Goal: Task Accomplishment & Management: Manage account settings

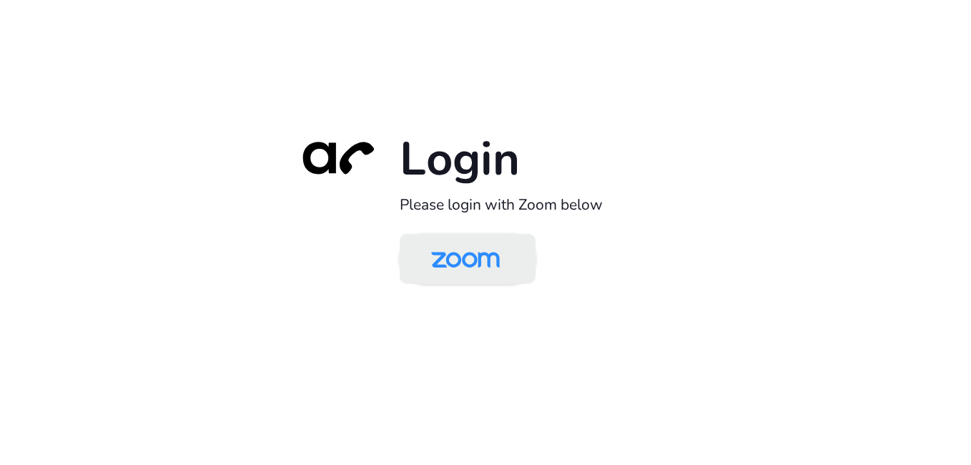
click at [463, 244] on img at bounding box center [465, 260] width 99 height 46
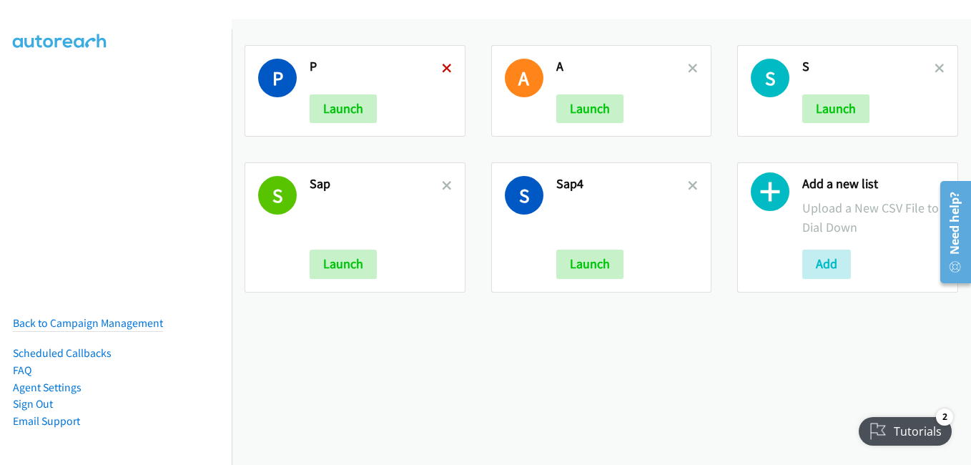
click at [442, 68] on icon at bounding box center [447, 69] width 10 height 10
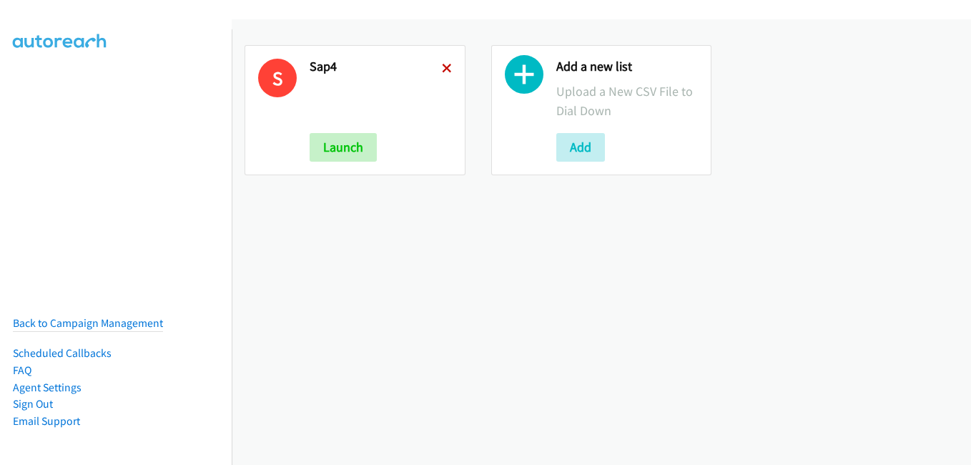
click at [445, 70] on icon at bounding box center [447, 69] width 10 height 10
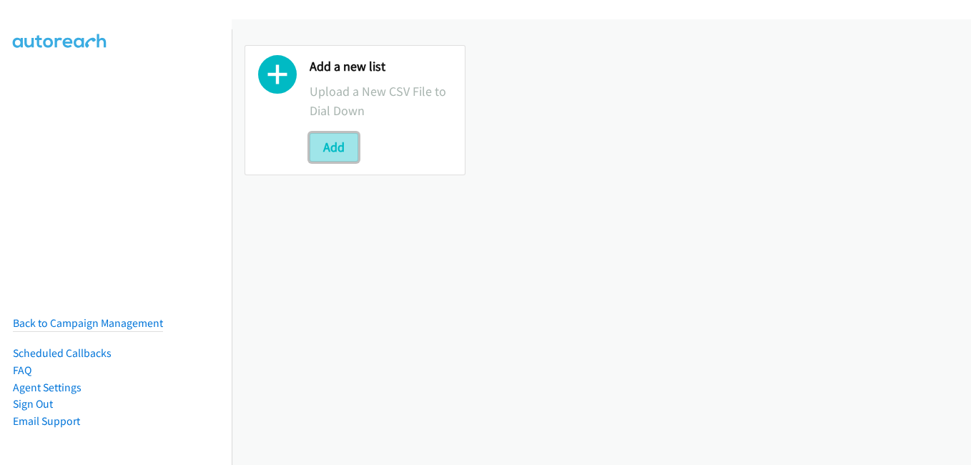
click at [353, 142] on button "Add" at bounding box center [333, 147] width 49 height 29
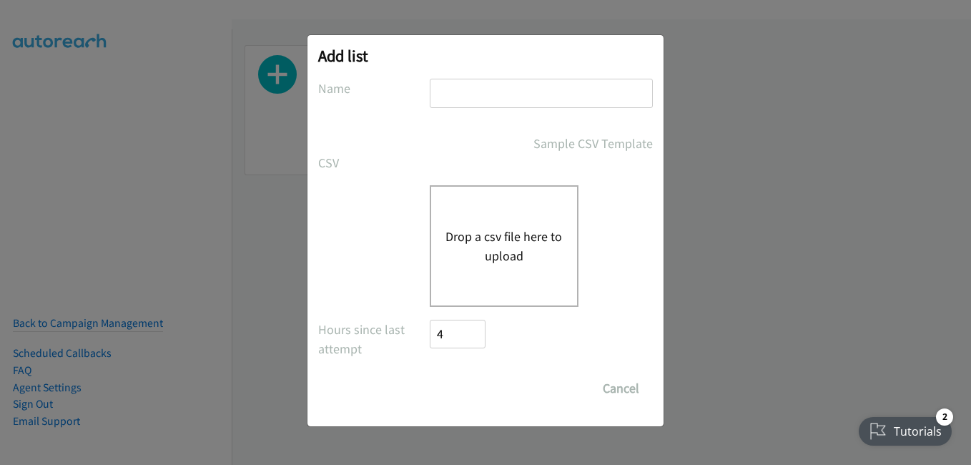
click at [488, 104] on input "text" at bounding box center [541, 93] width 223 height 29
type input "s"
click at [452, 240] on button "Drop a csv file here to upload" at bounding box center [503, 246] width 117 height 39
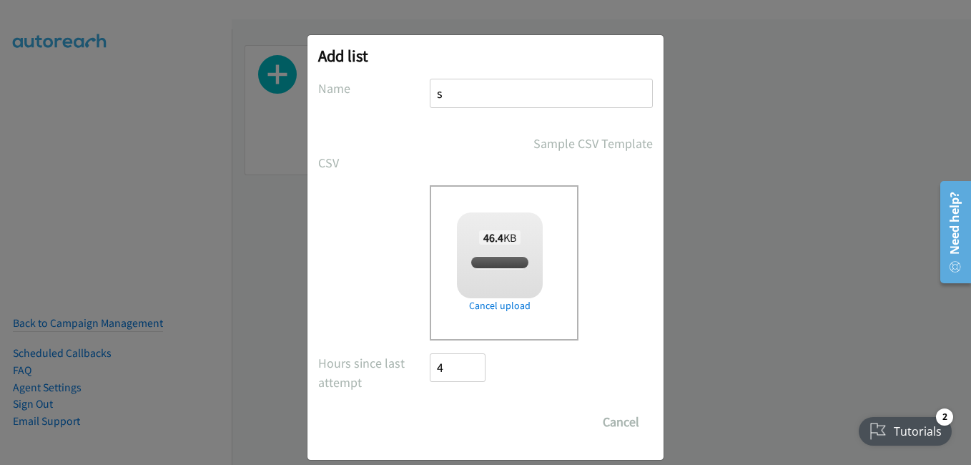
checkbox input "true"
click at [478, 424] on input "Save List" at bounding box center [467, 421] width 75 height 29
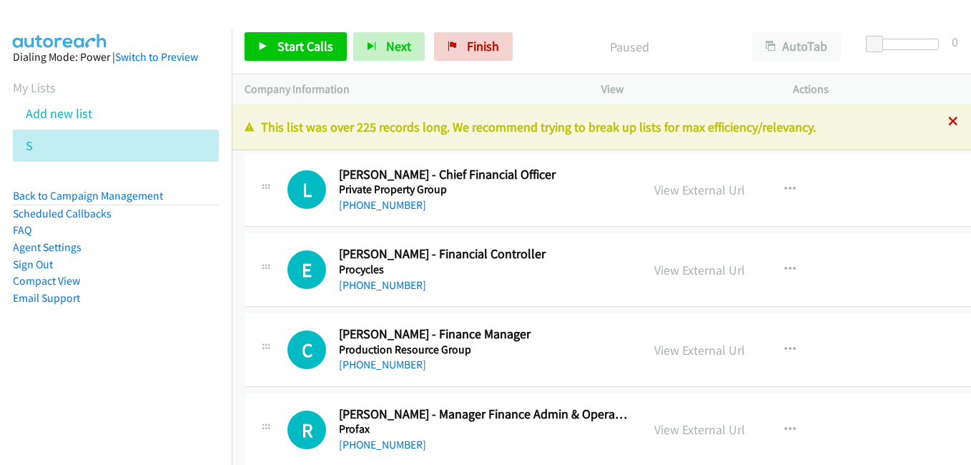
click at [948, 120] on icon at bounding box center [953, 122] width 10 height 10
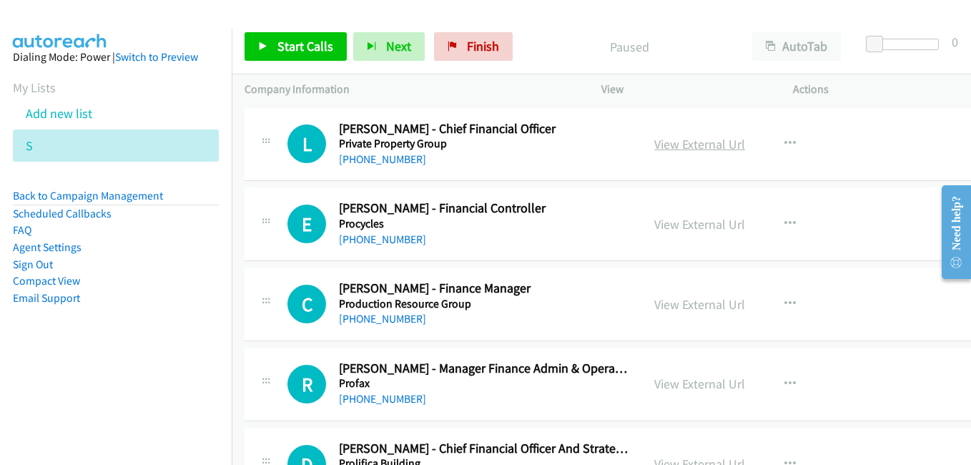
click at [666, 143] on link "View External Url" at bounding box center [699, 144] width 91 height 16
click at [698, 229] on link "View External Url" at bounding box center [699, 224] width 91 height 16
click at [683, 307] on link "View External Url" at bounding box center [699, 304] width 91 height 16
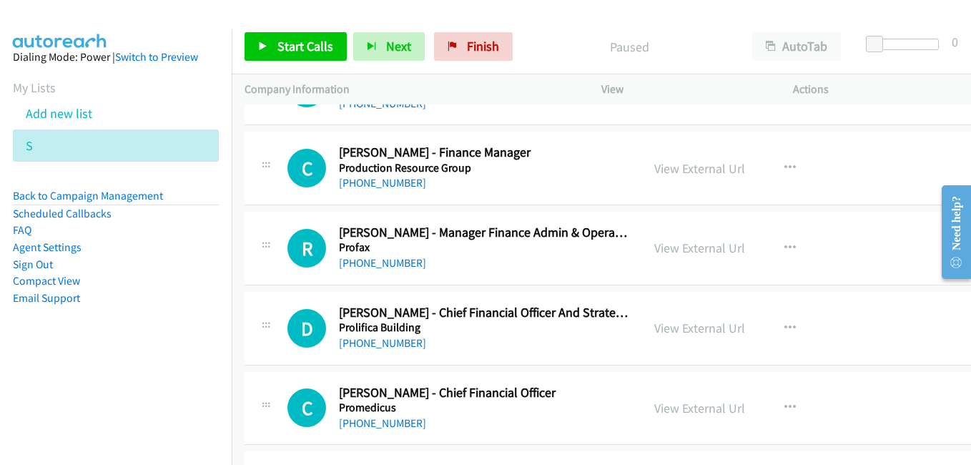
scroll to position [143, 0]
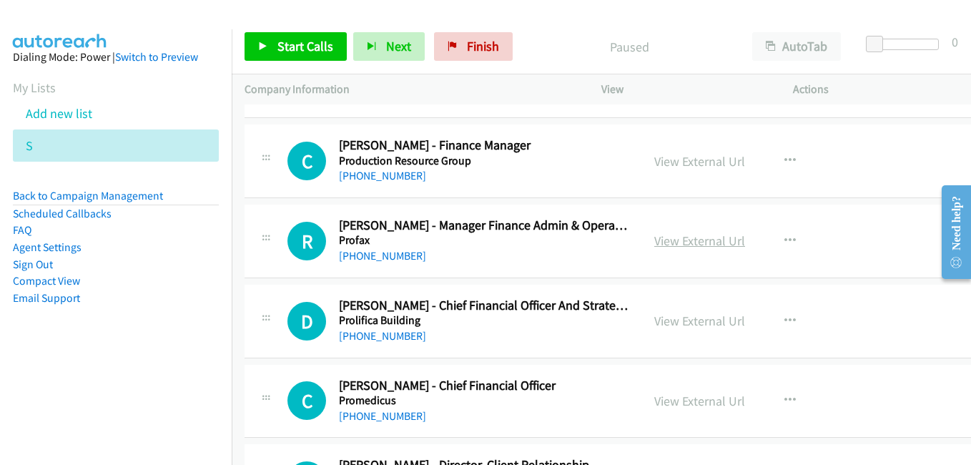
click at [684, 239] on link "View External Url" at bounding box center [699, 240] width 91 height 16
click at [670, 319] on link "View External Url" at bounding box center [699, 320] width 91 height 16
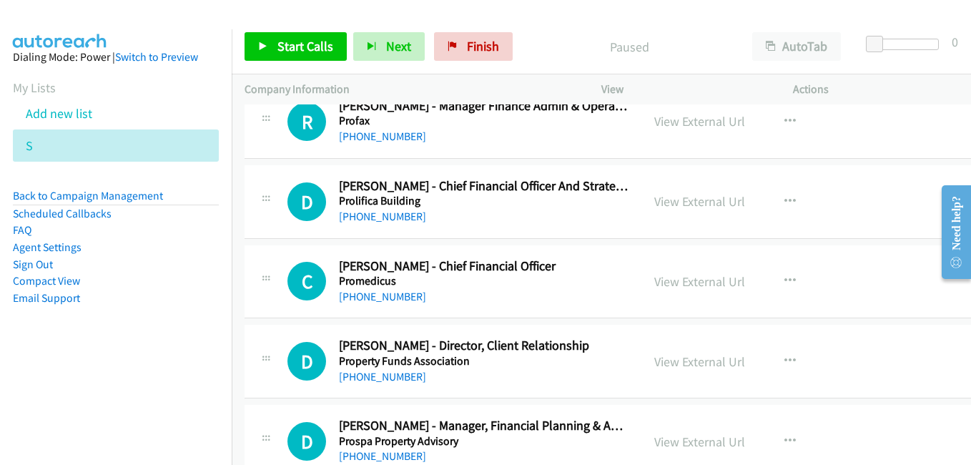
scroll to position [286, 0]
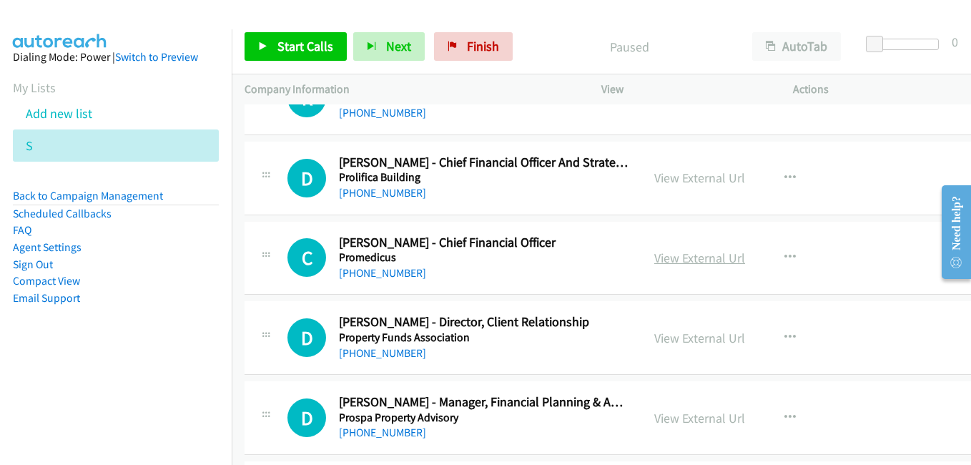
click at [681, 255] on link "View External Url" at bounding box center [699, 257] width 91 height 16
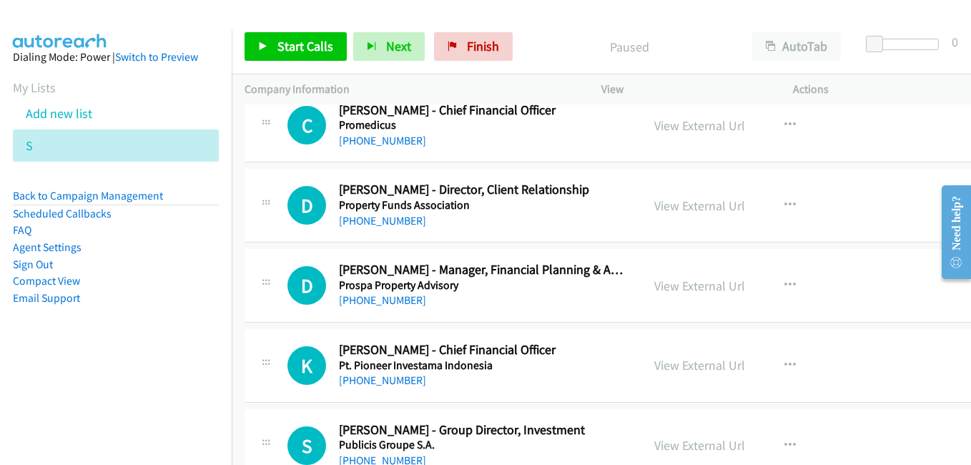
scroll to position [429, 0]
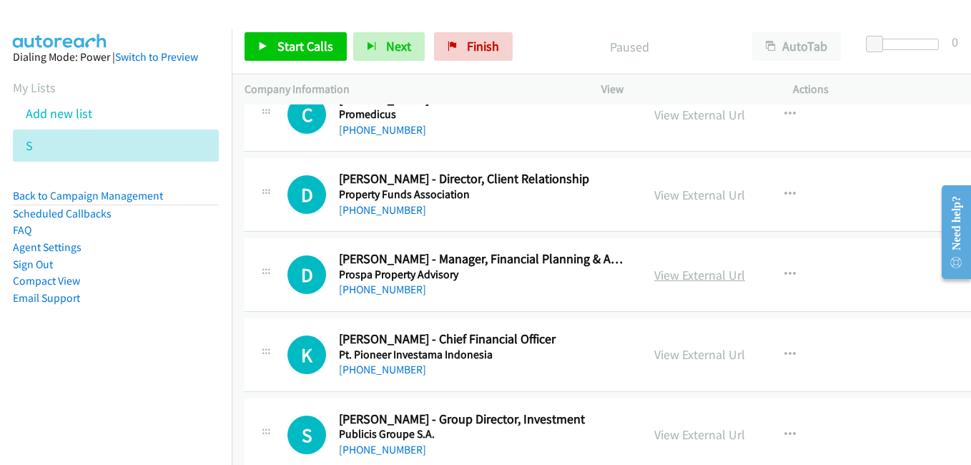
click at [675, 271] on link "View External Url" at bounding box center [699, 275] width 91 height 16
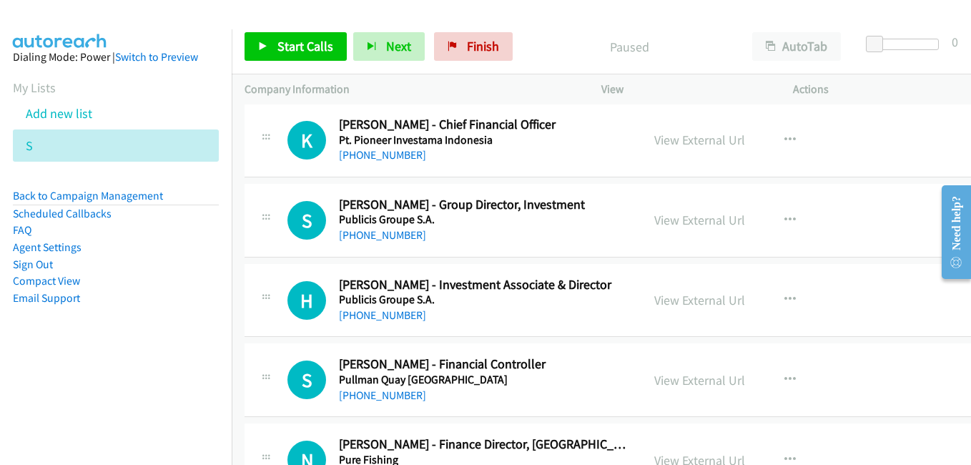
scroll to position [715, 0]
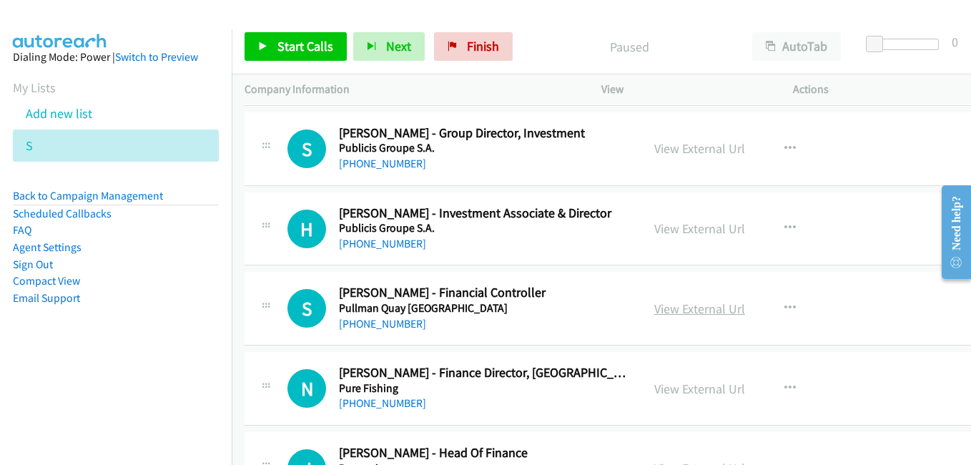
click at [694, 311] on link "View External Url" at bounding box center [699, 308] width 91 height 16
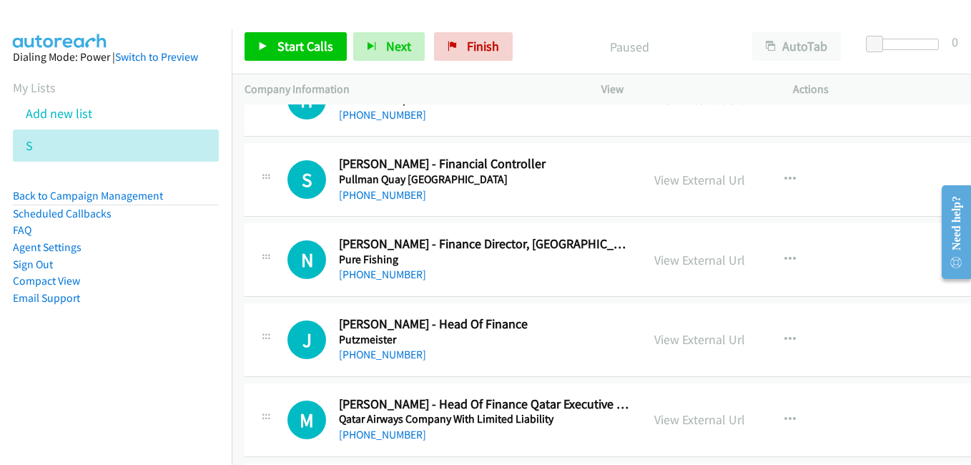
scroll to position [858, 0]
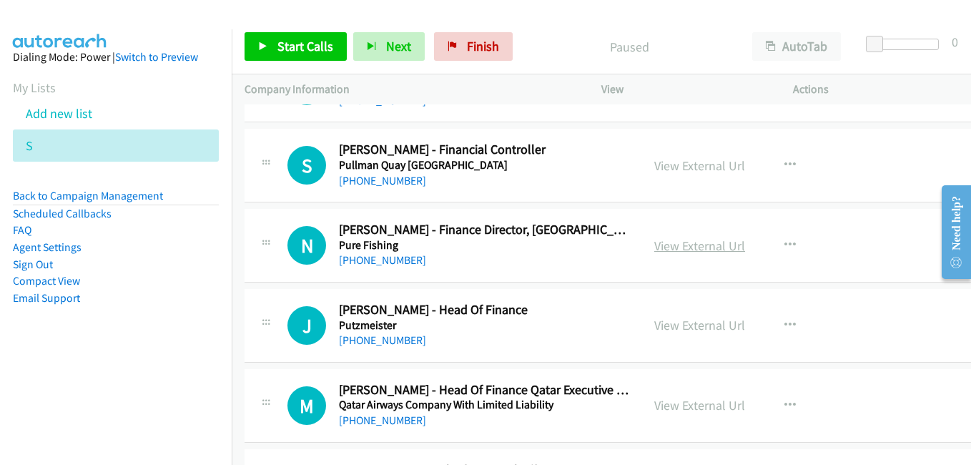
click at [678, 240] on link "View External Url" at bounding box center [699, 245] width 91 height 16
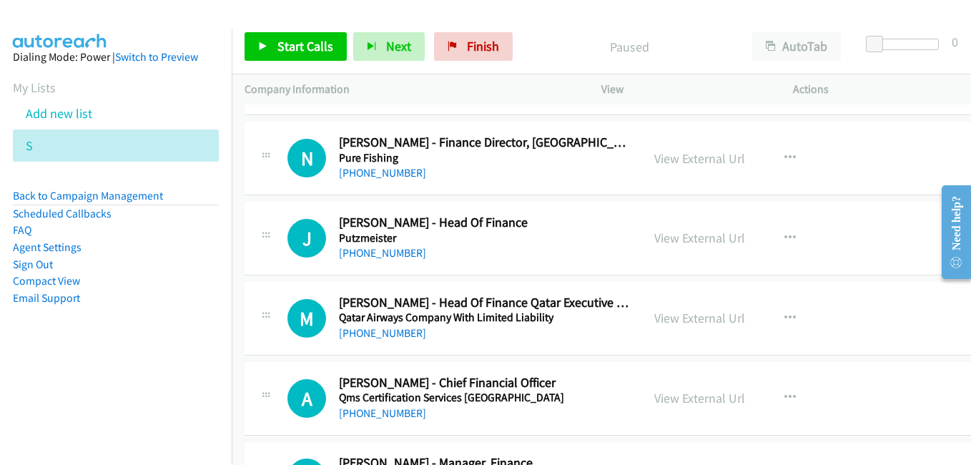
scroll to position [1001, 0]
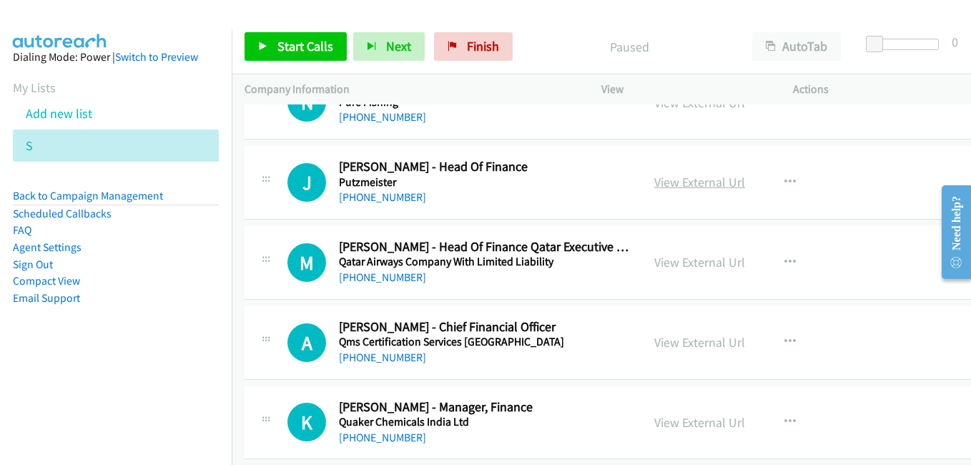
click at [679, 182] on link "View External Url" at bounding box center [699, 182] width 91 height 16
drag, startPoint x: 687, startPoint y: 265, endPoint x: 703, endPoint y: 269, distance: 17.0
click at [674, 261] on link "View External Url" at bounding box center [699, 262] width 91 height 16
click at [670, 338] on link "View External Url" at bounding box center [699, 342] width 91 height 16
click at [697, 425] on link "View External Url" at bounding box center [699, 422] width 91 height 16
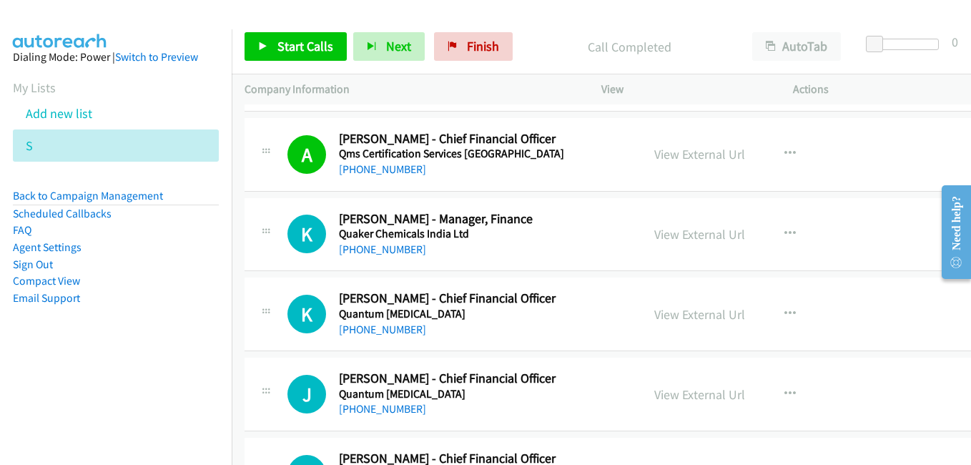
scroll to position [1215, 0]
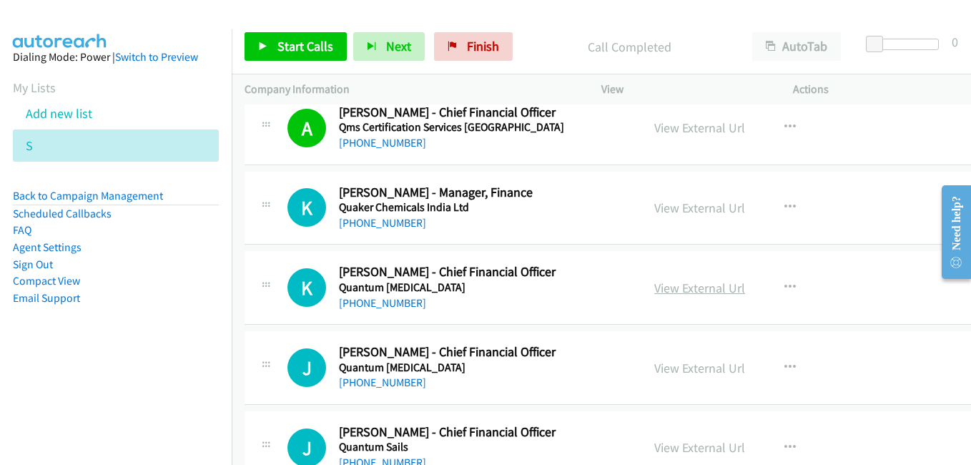
click at [673, 282] on link "View External Url" at bounding box center [699, 287] width 91 height 16
click at [687, 372] on link "View External Url" at bounding box center [699, 367] width 91 height 16
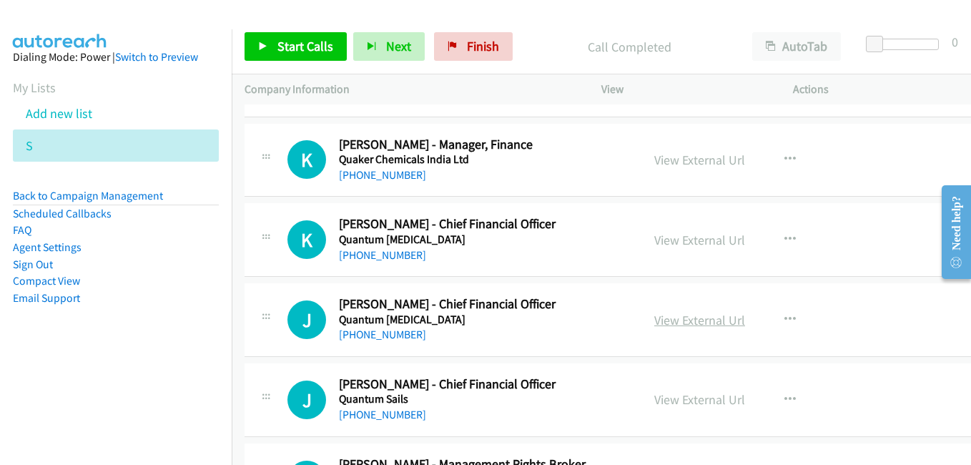
scroll to position [1429, 0]
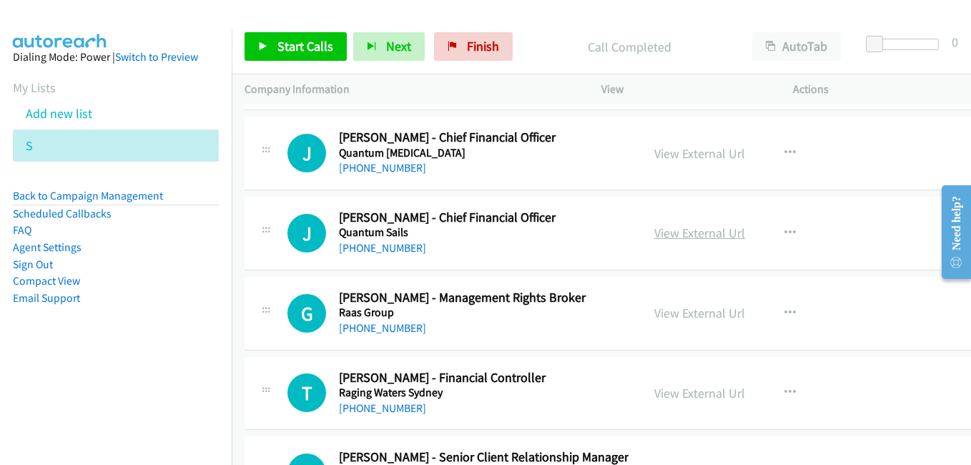
click at [675, 232] on link "View External Url" at bounding box center [699, 232] width 91 height 16
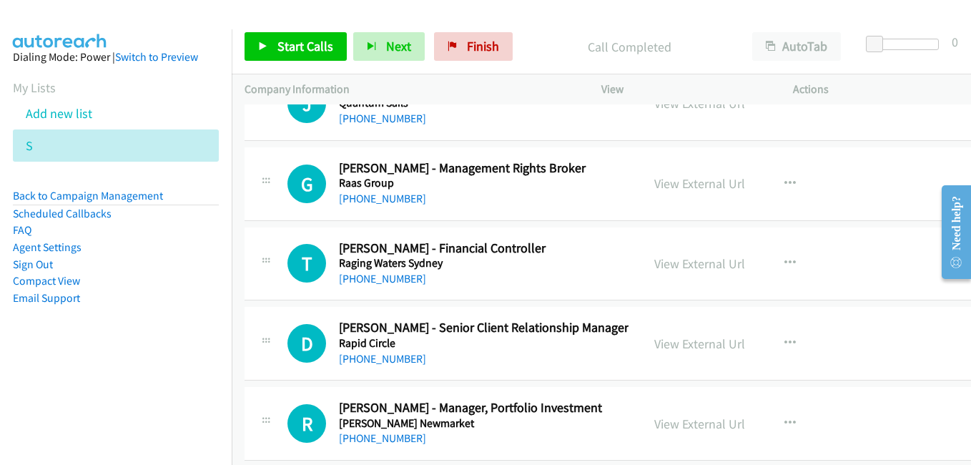
scroll to position [1572, 0]
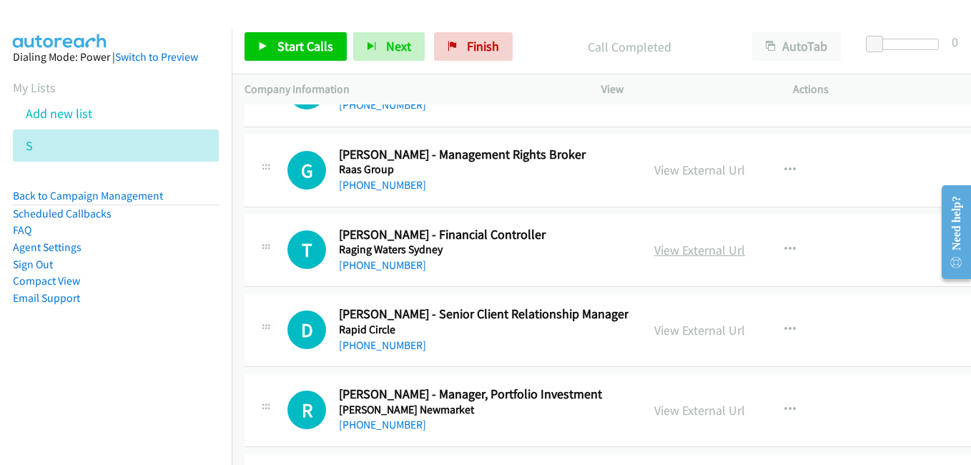
click at [675, 247] on link "View External Url" at bounding box center [699, 250] width 91 height 16
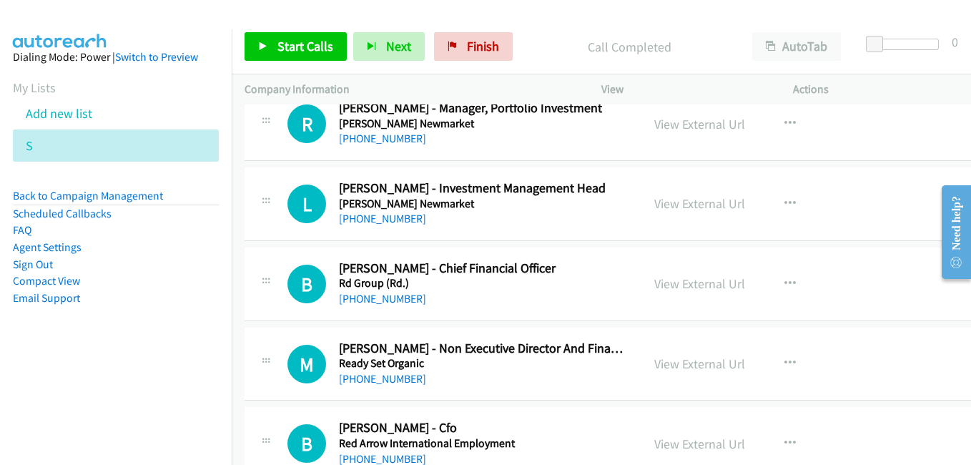
scroll to position [1930, 0]
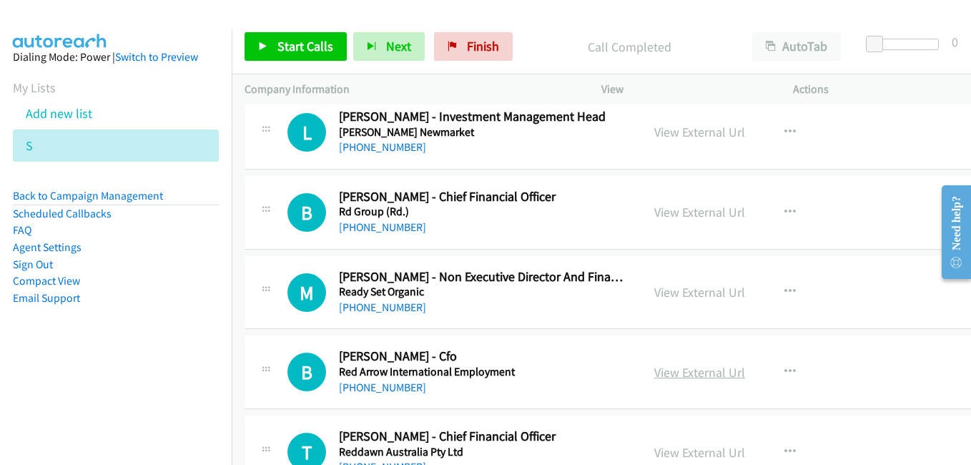
click at [680, 371] on link "View External Url" at bounding box center [699, 372] width 91 height 16
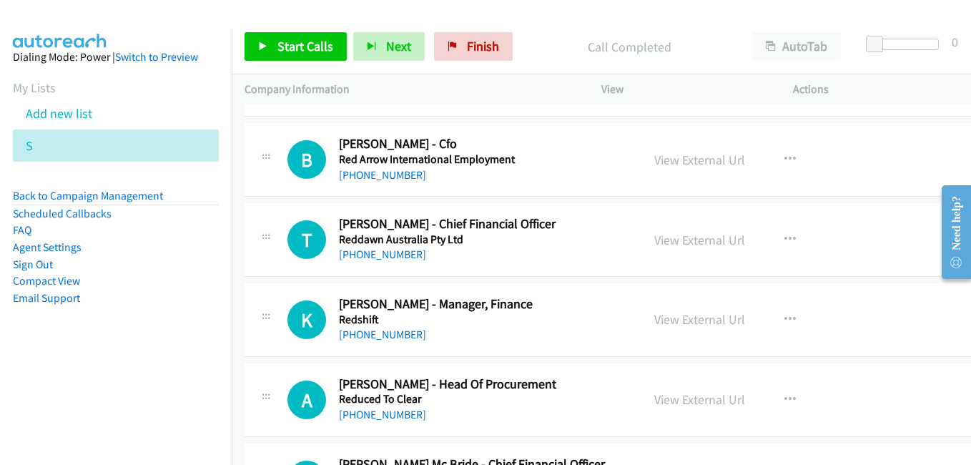
scroll to position [2144, 0]
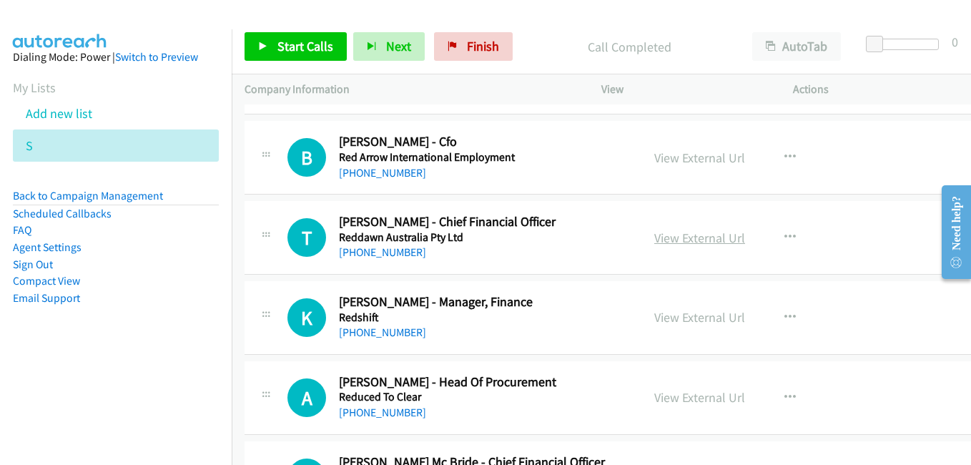
click at [663, 242] on link "View External Url" at bounding box center [699, 237] width 91 height 16
click at [674, 317] on link "View External Url" at bounding box center [699, 317] width 91 height 16
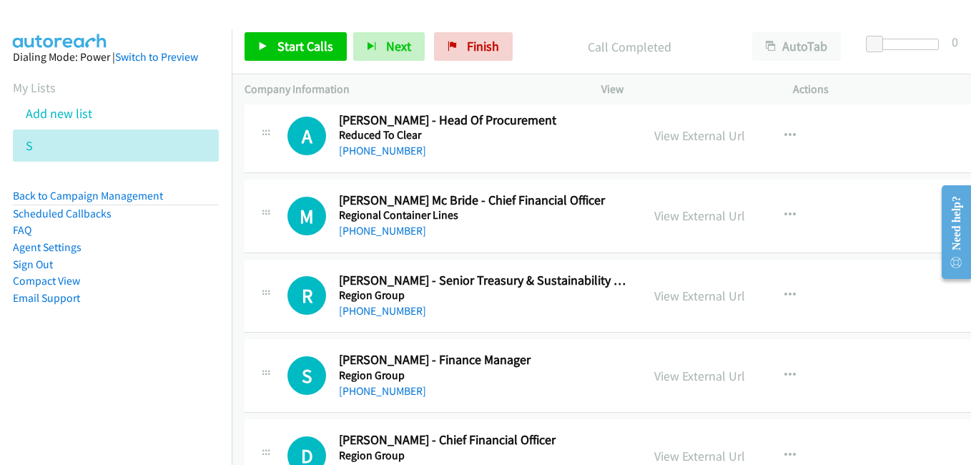
scroll to position [2430, 0]
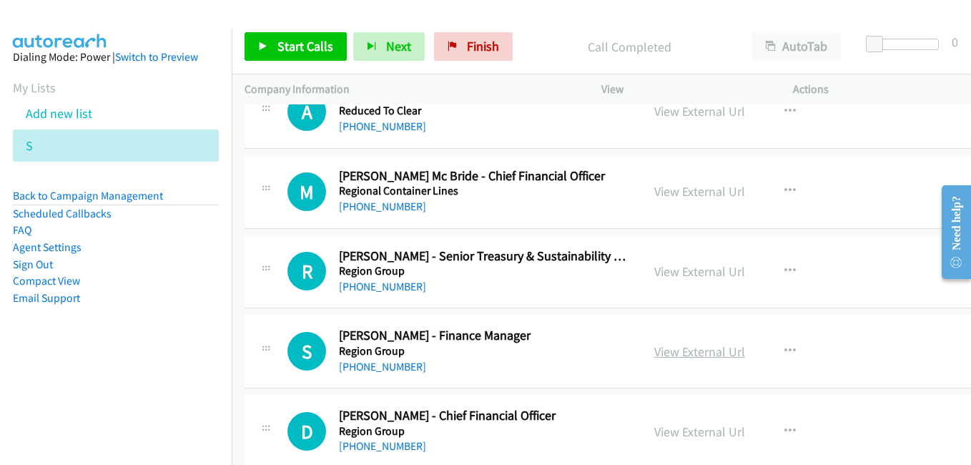
click at [668, 350] on link "View External Url" at bounding box center [699, 351] width 91 height 16
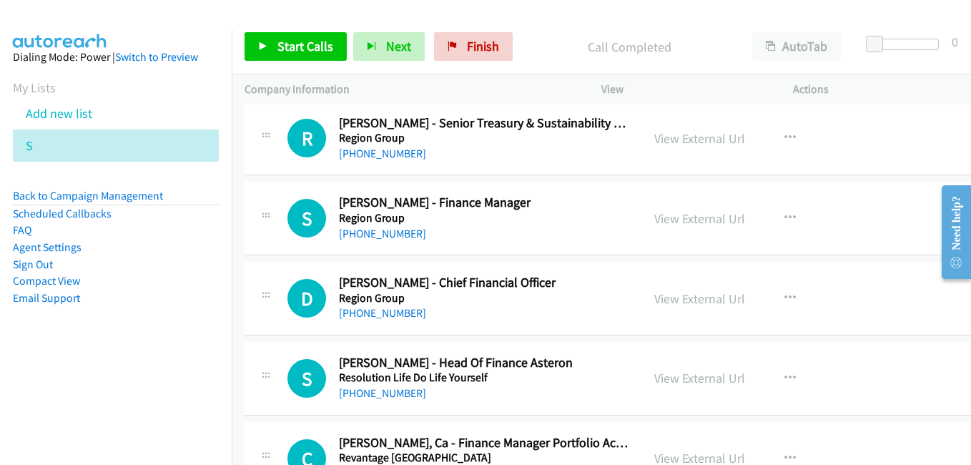
scroll to position [2573, 0]
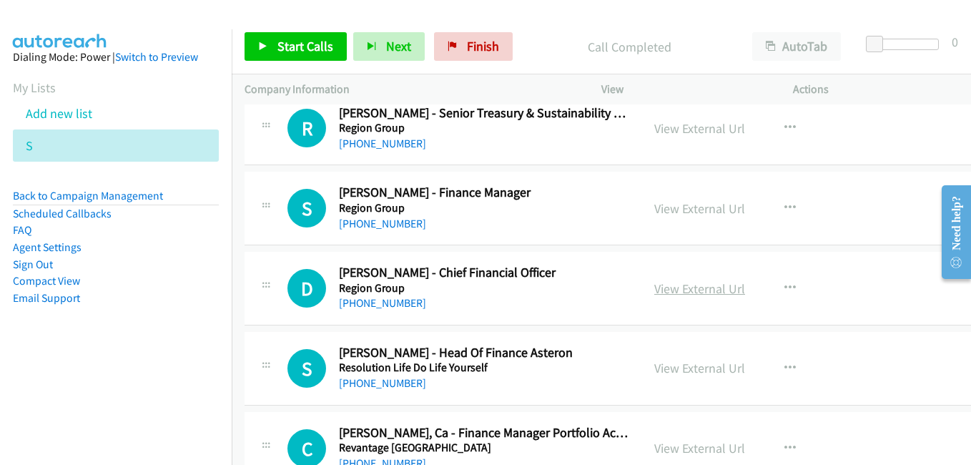
click at [683, 295] on link "View External Url" at bounding box center [699, 288] width 91 height 16
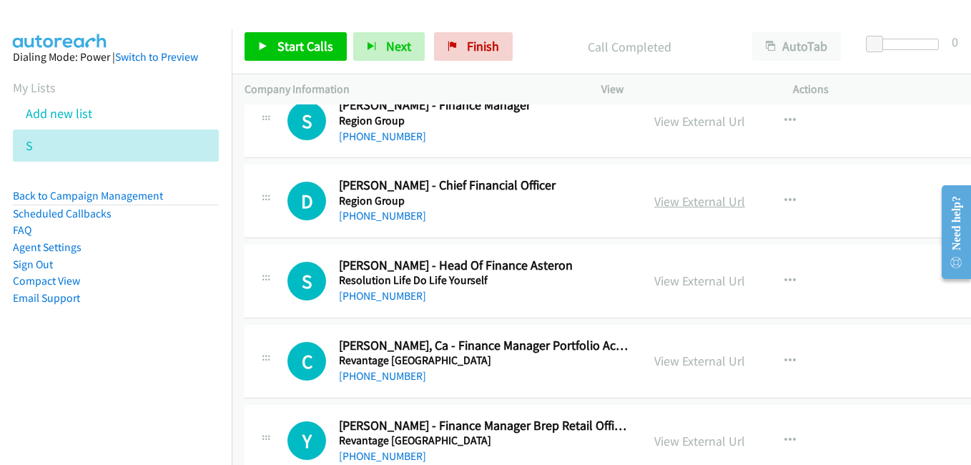
scroll to position [2716, 0]
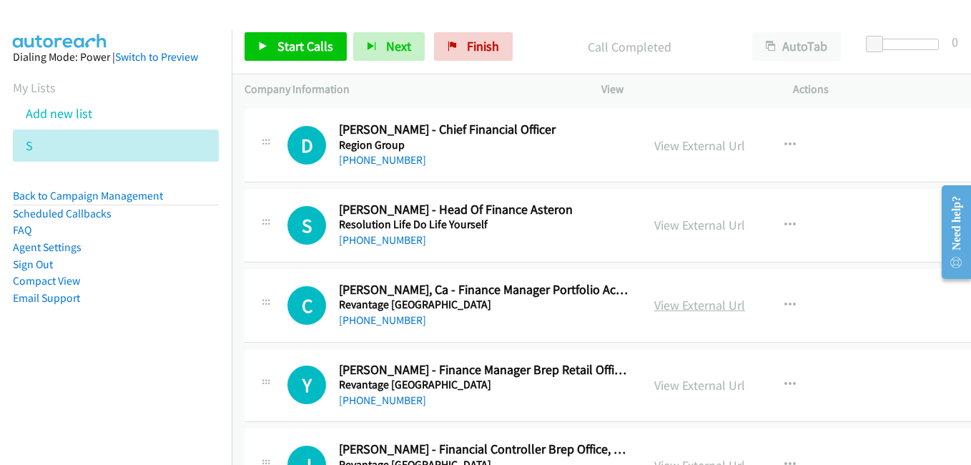
click at [675, 305] on link "View External Url" at bounding box center [699, 305] width 91 height 16
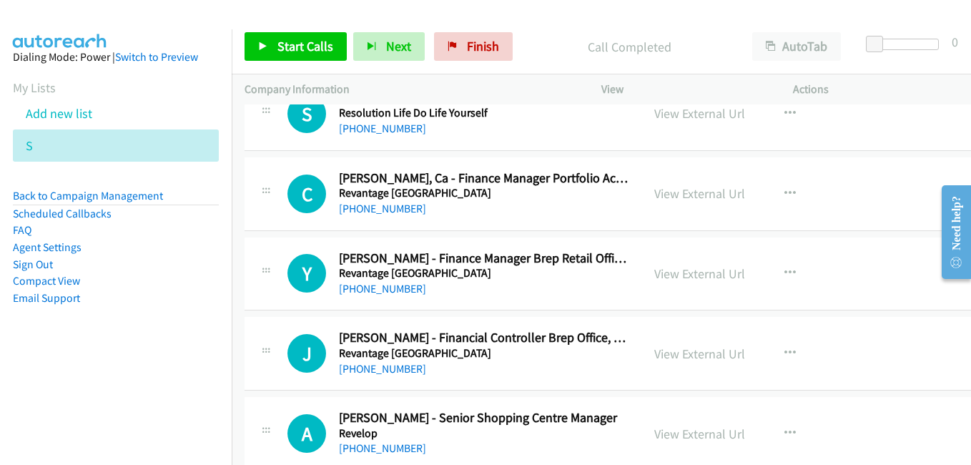
scroll to position [2859, 0]
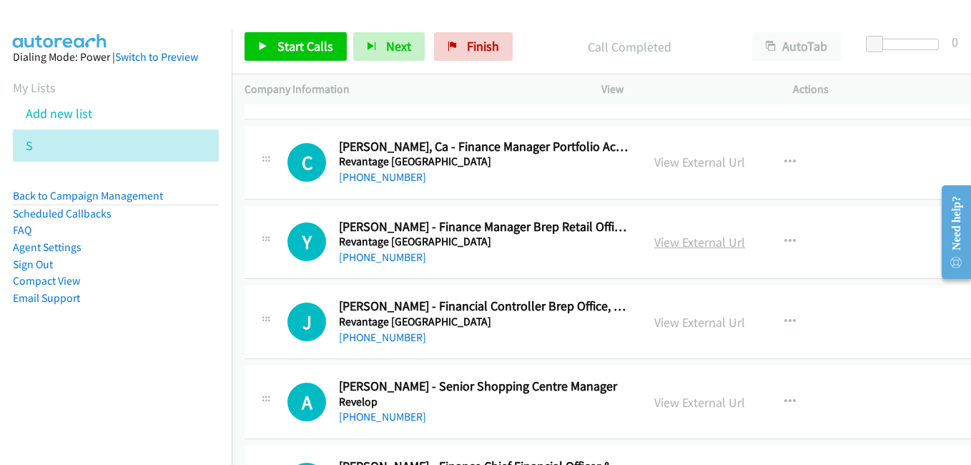
click at [662, 241] on link "View External Url" at bounding box center [699, 242] width 91 height 16
click at [672, 319] on link "View External Url" at bounding box center [699, 322] width 91 height 16
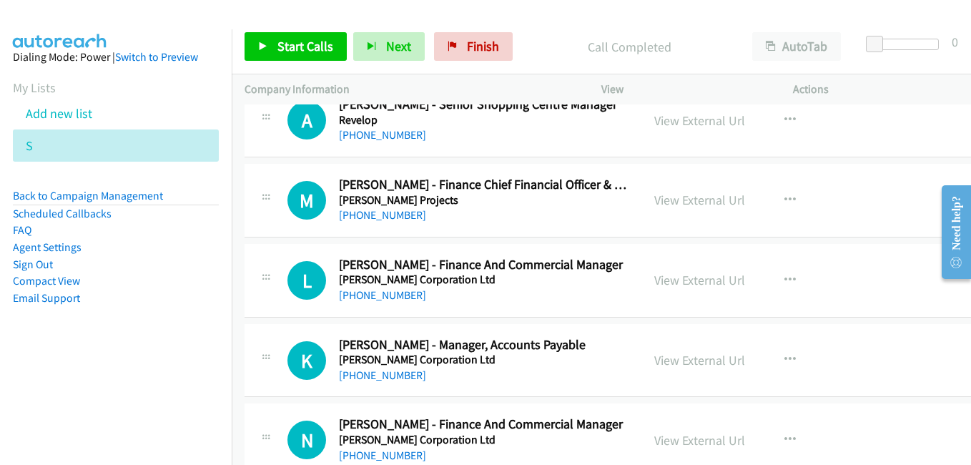
scroll to position [3145, 0]
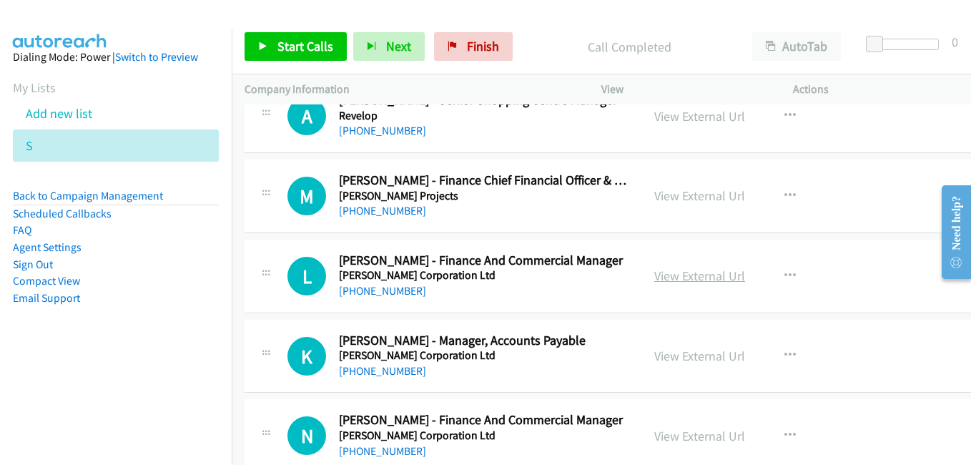
click at [673, 277] on link "View External Url" at bounding box center [699, 275] width 91 height 16
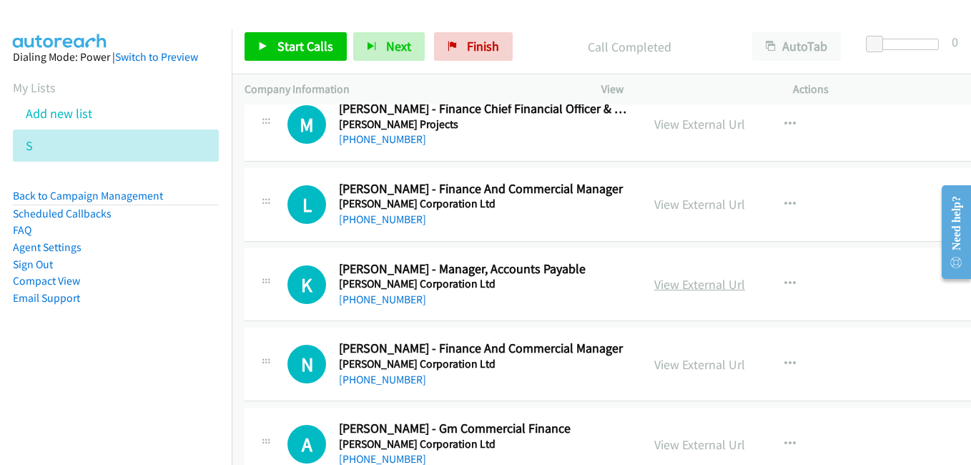
click at [676, 290] on link "View External Url" at bounding box center [699, 284] width 91 height 16
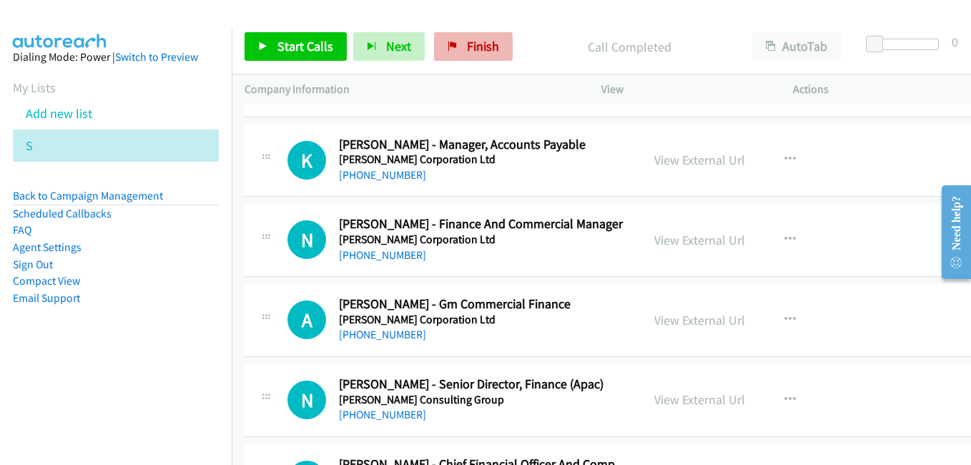
scroll to position [3359, 0]
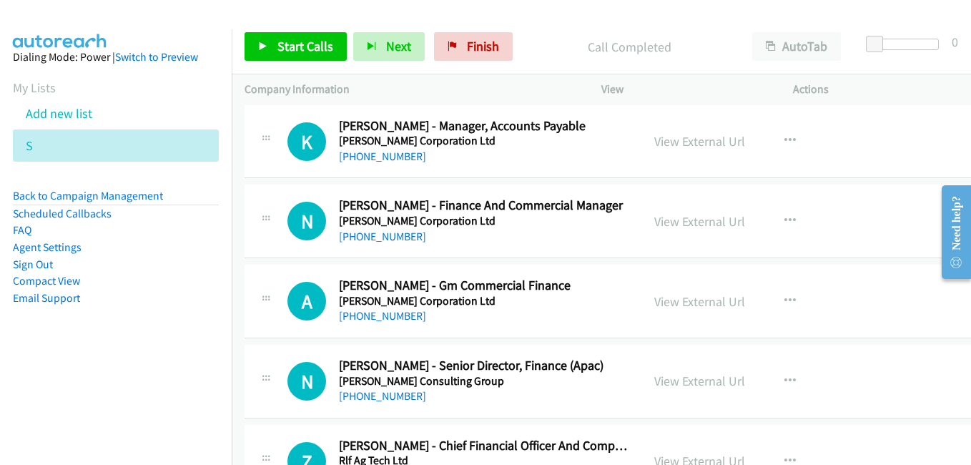
drag, startPoint x: 687, startPoint y: 216, endPoint x: 580, endPoint y: 189, distance: 109.7
click at [687, 216] on link "View External Url" at bounding box center [699, 221] width 91 height 16
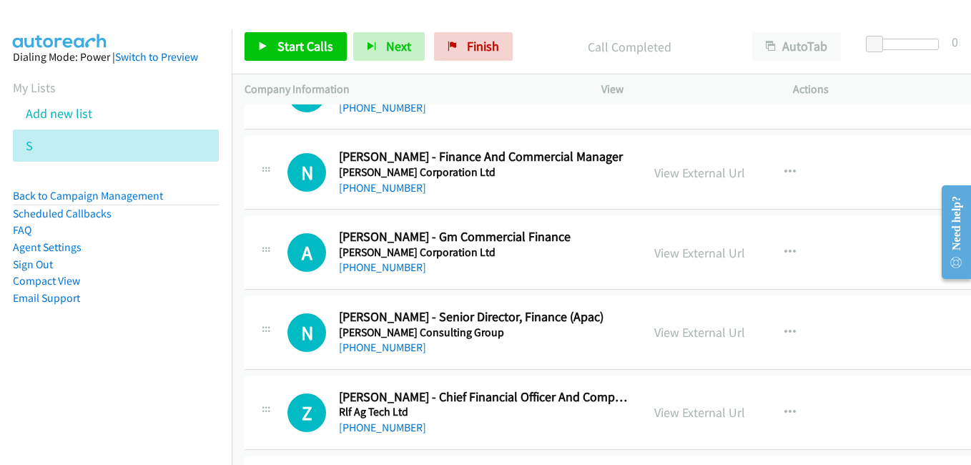
scroll to position [3430, 0]
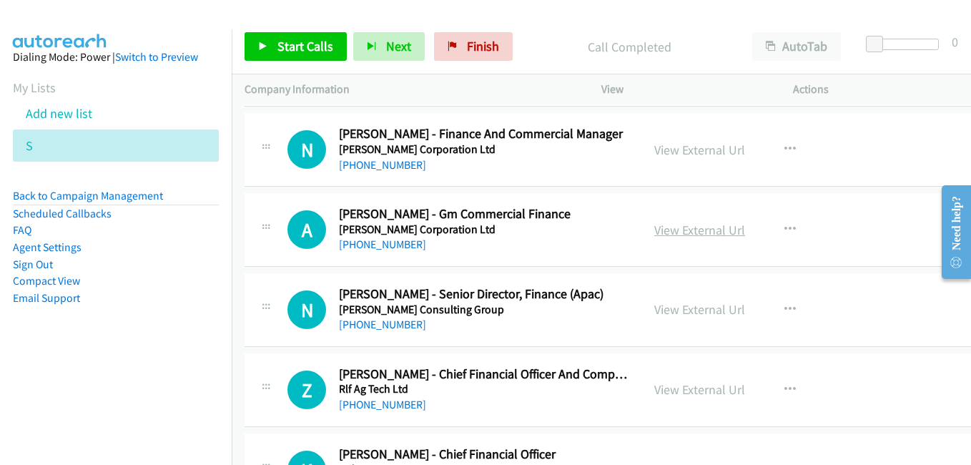
click at [679, 230] on link "View External Url" at bounding box center [699, 230] width 91 height 16
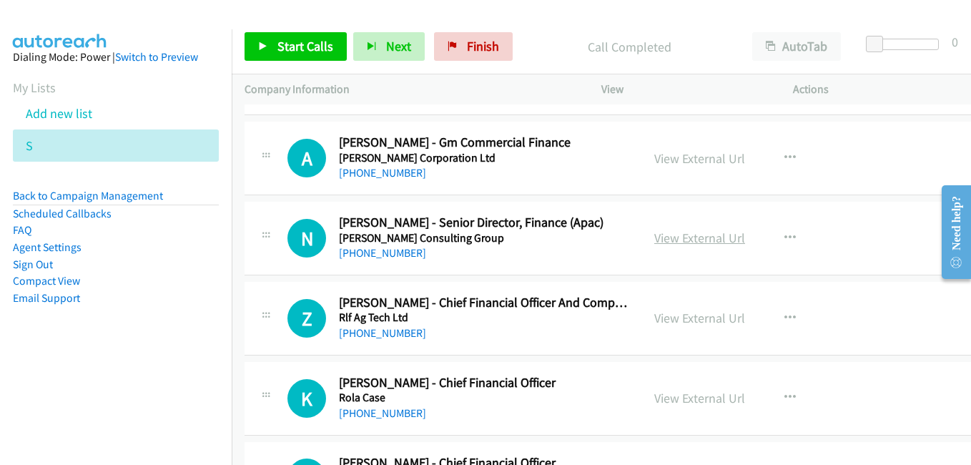
click at [688, 244] on link "View External Url" at bounding box center [699, 237] width 91 height 16
click at [688, 325] on link "View External Url" at bounding box center [699, 317] width 91 height 16
drag, startPoint x: 669, startPoint y: 401, endPoint x: 652, endPoint y: 397, distance: 17.7
click at [669, 401] on link "View External Url" at bounding box center [699, 398] width 91 height 16
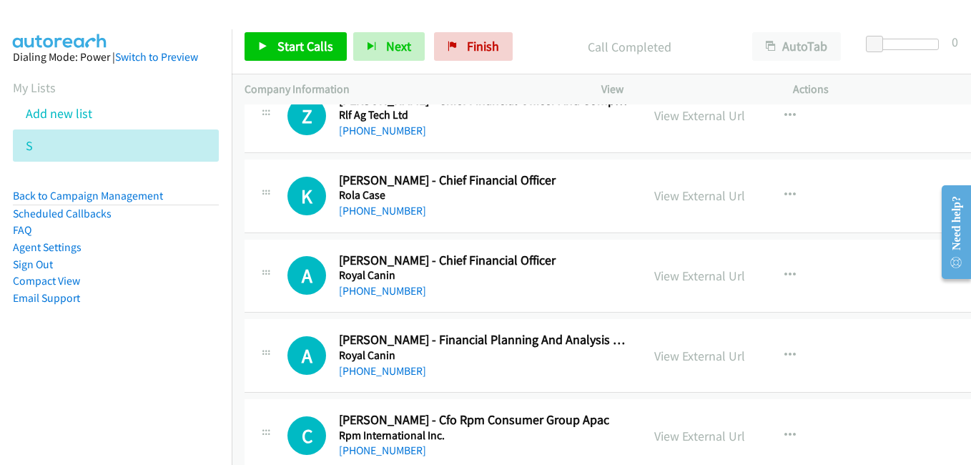
scroll to position [3716, 0]
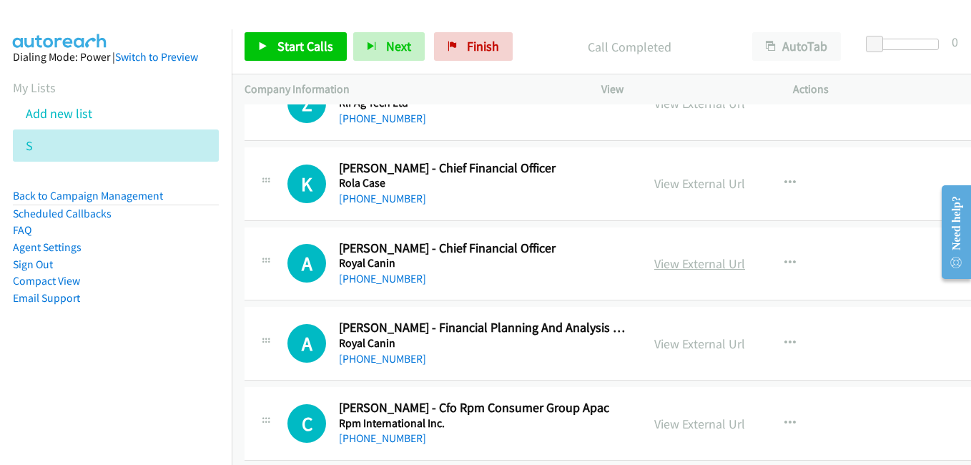
click at [696, 260] on link "View External Url" at bounding box center [699, 263] width 91 height 16
click at [683, 345] on link "View External Url" at bounding box center [699, 343] width 91 height 16
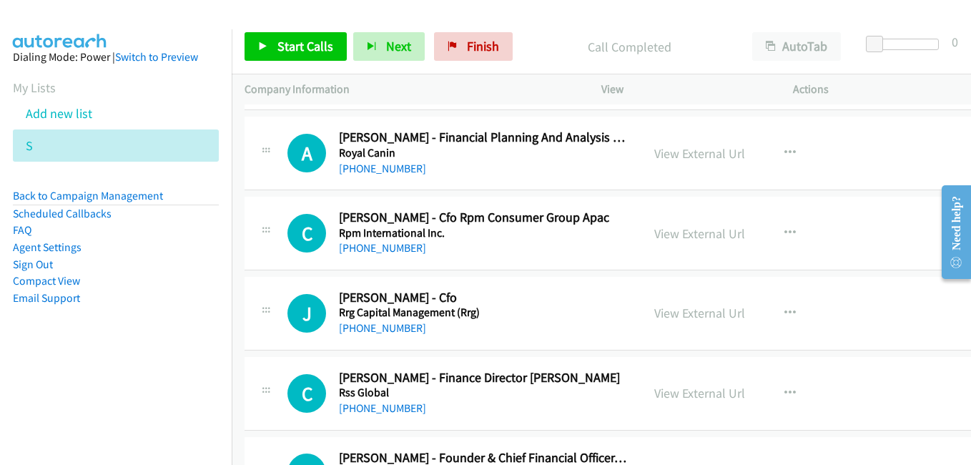
scroll to position [3931, 0]
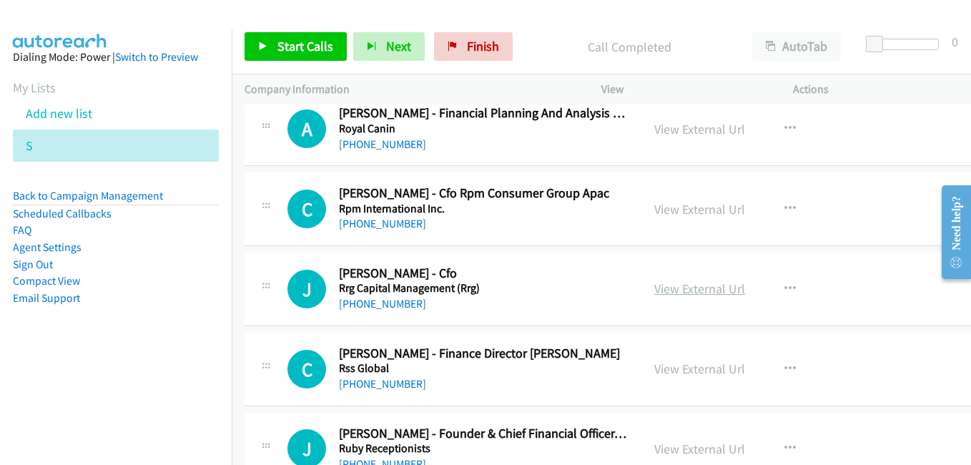
click at [669, 286] on link "View External Url" at bounding box center [699, 288] width 91 height 16
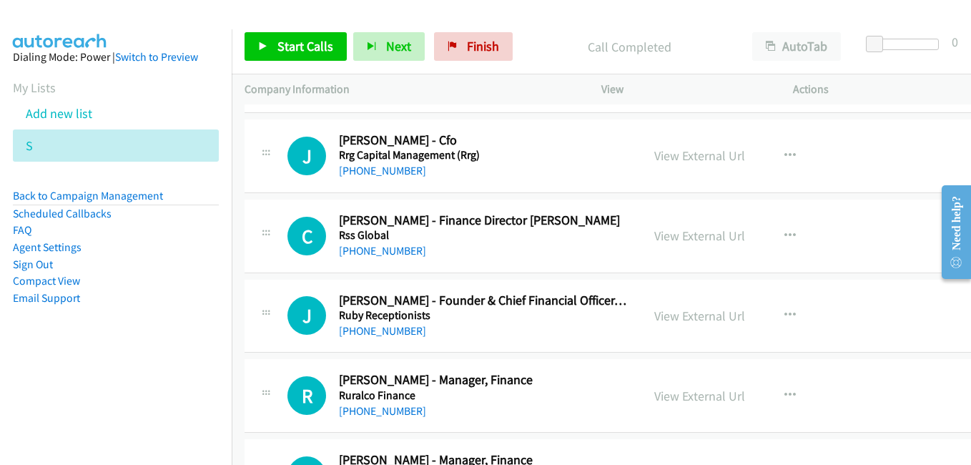
scroll to position [4074, 0]
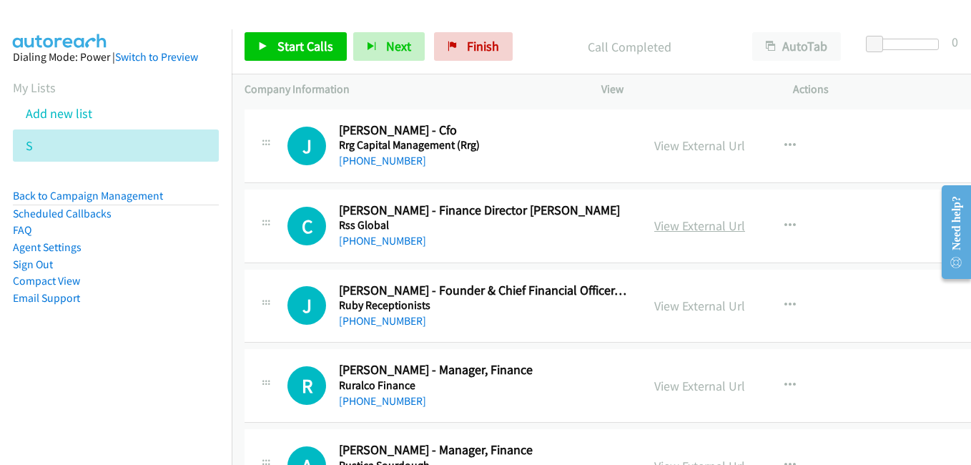
click at [670, 220] on link "View External Url" at bounding box center [699, 225] width 91 height 16
click at [684, 309] on link "View External Url" at bounding box center [699, 305] width 91 height 16
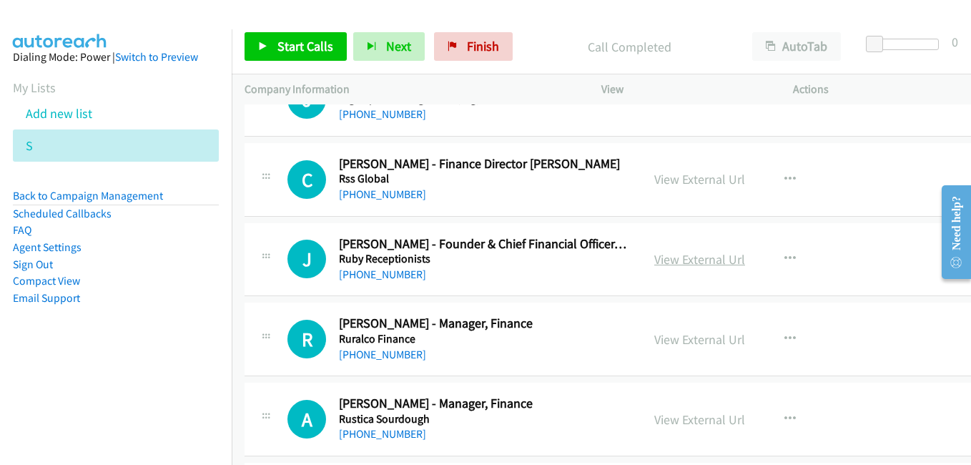
scroll to position [4145, 0]
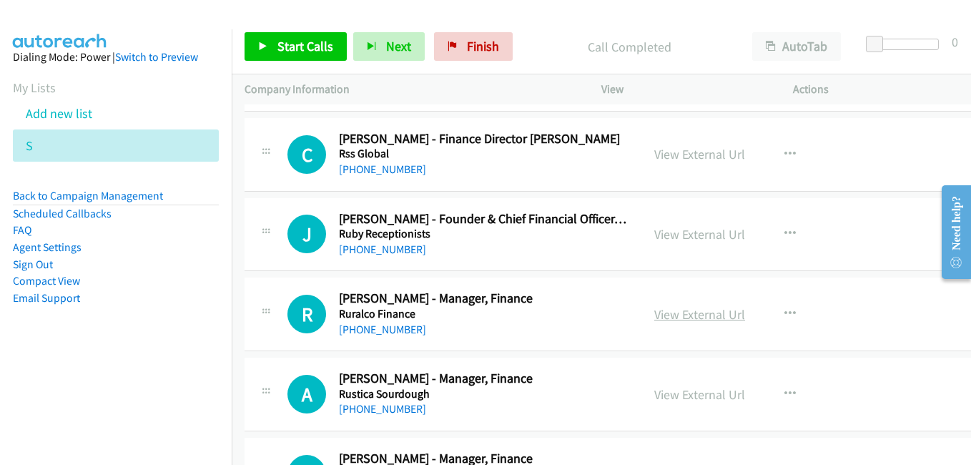
click at [685, 317] on link "View External Url" at bounding box center [699, 314] width 91 height 16
click at [685, 398] on link "View External Url" at bounding box center [699, 394] width 91 height 16
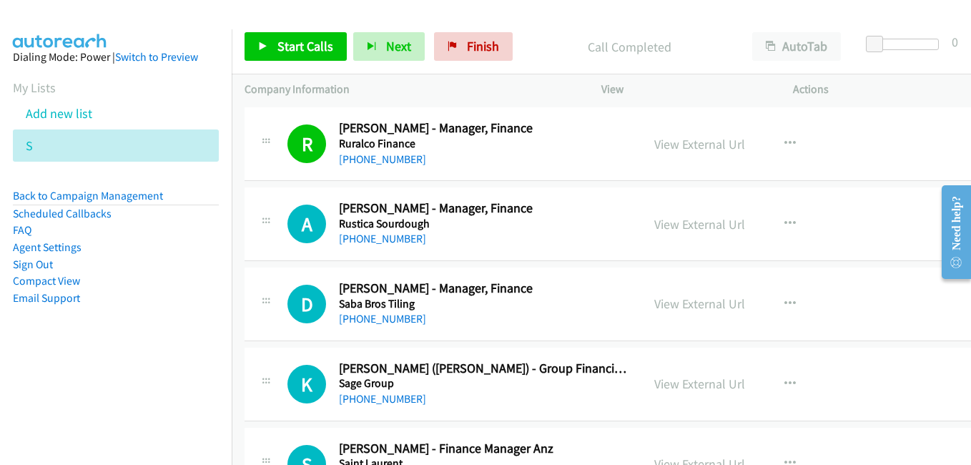
scroll to position [4360, 0]
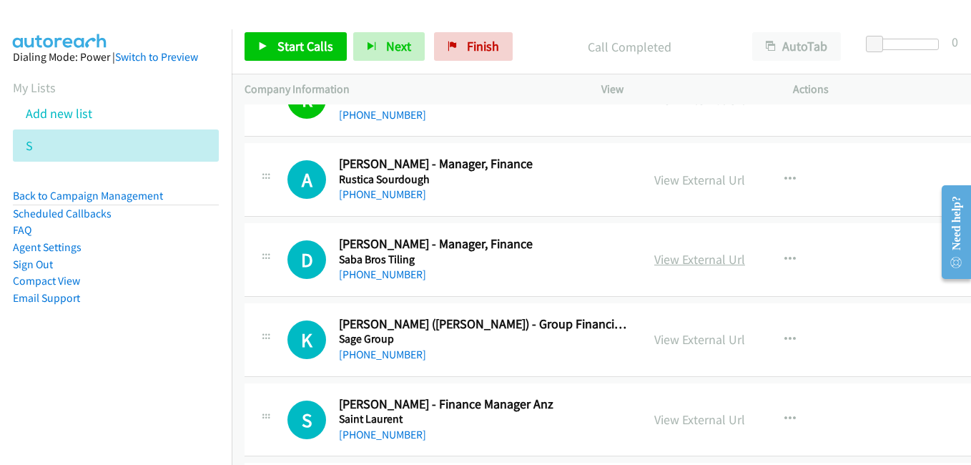
click at [654, 259] on link "View External Url" at bounding box center [699, 259] width 91 height 16
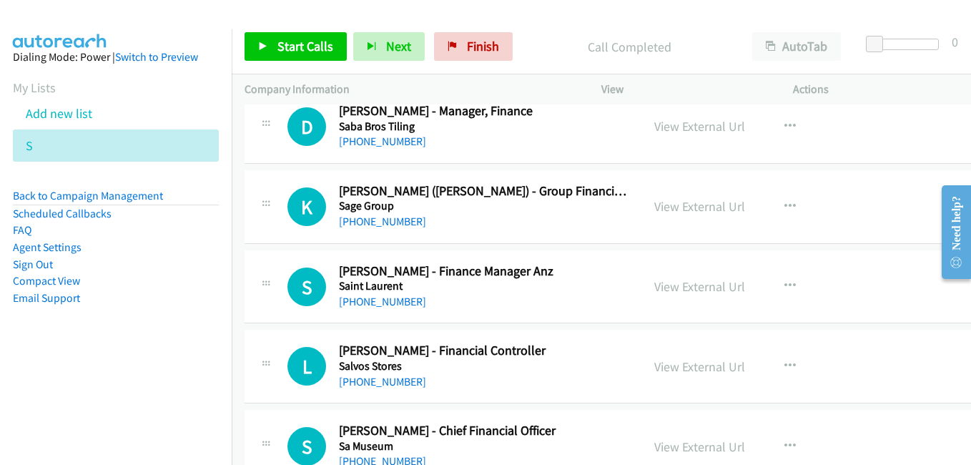
scroll to position [4503, 0]
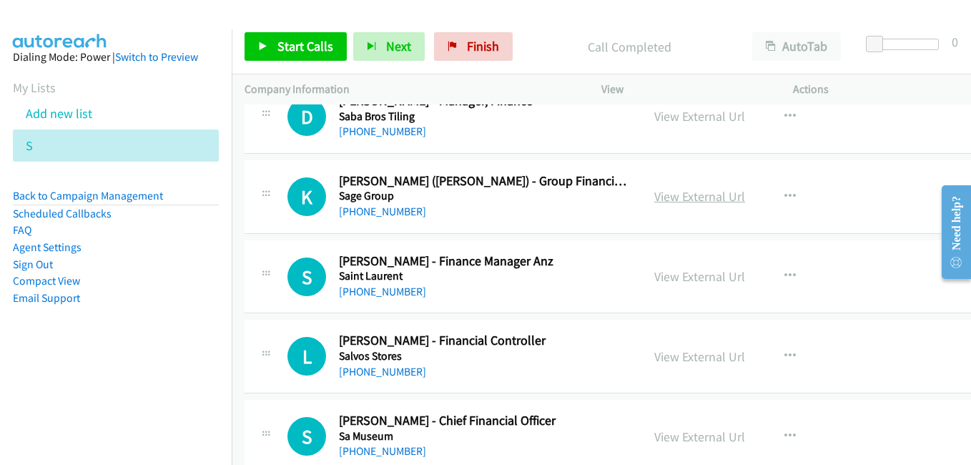
click at [680, 192] on link "View External Url" at bounding box center [699, 196] width 91 height 16
click at [673, 279] on link "View External Url" at bounding box center [699, 276] width 91 height 16
click at [683, 360] on link "View External Url" at bounding box center [699, 356] width 91 height 16
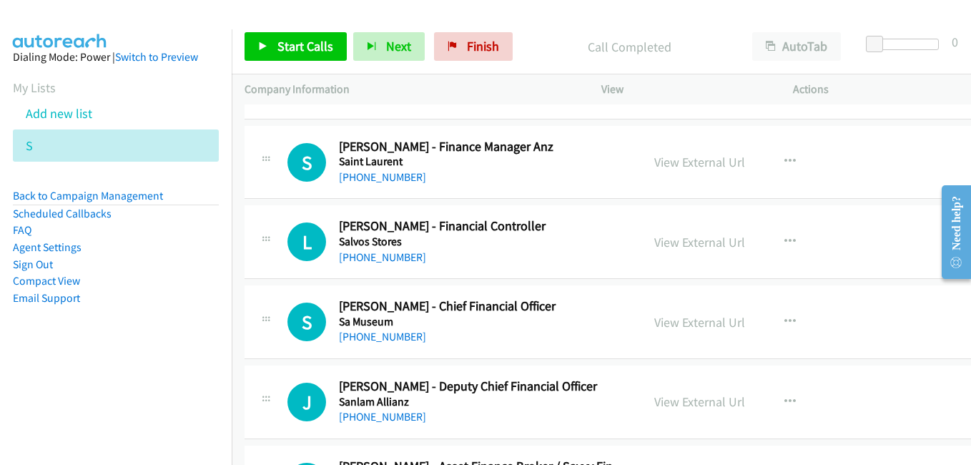
scroll to position [4645, 0]
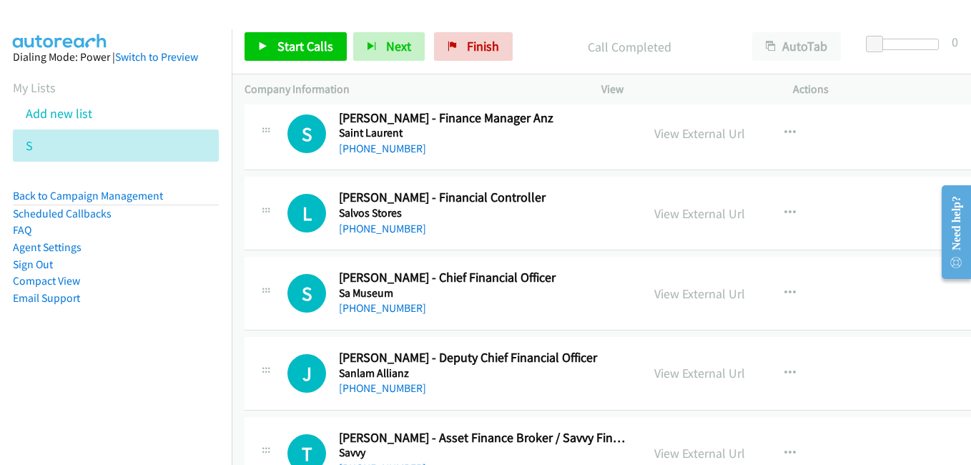
drag, startPoint x: 688, startPoint y: 289, endPoint x: 279, endPoint y: 61, distance: 468.1
click at [688, 289] on link "View External Url" at bounding box center [699, 293] width 91 height 16
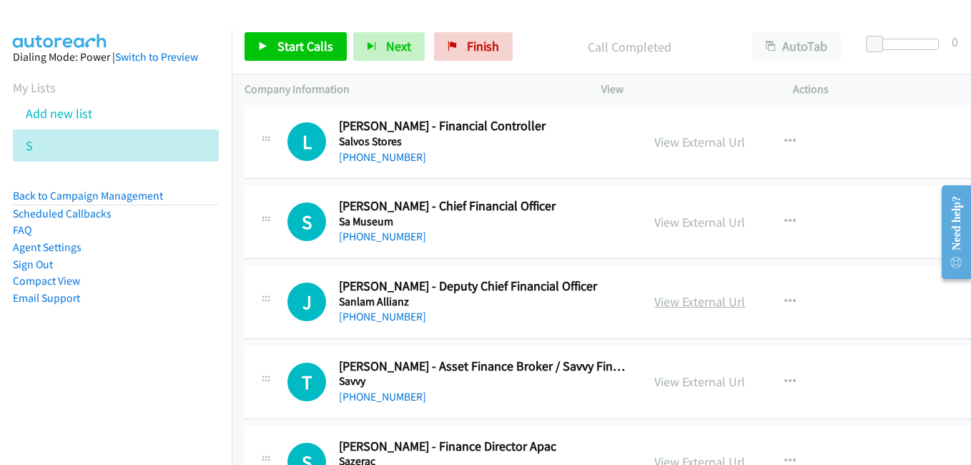
click at [666, 306] on link "View External Url" at bounding box center [699, 301] width 91 height 16
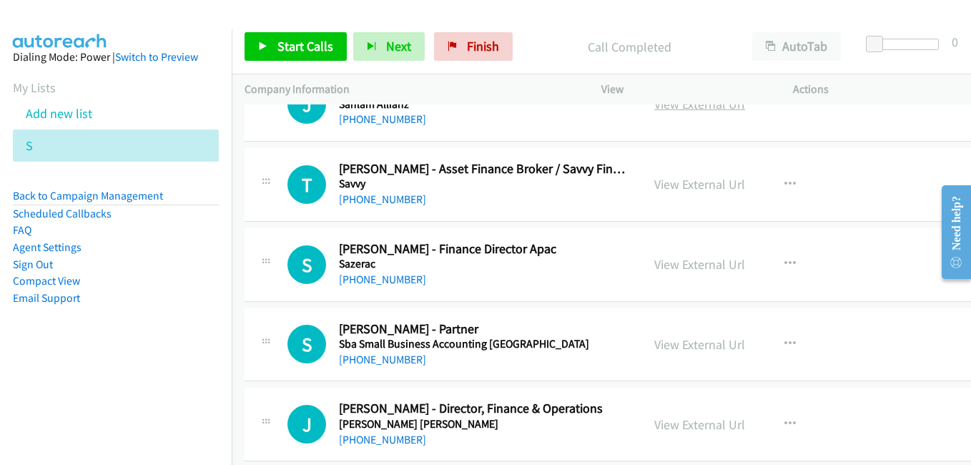
scroll to position [4931, 0]
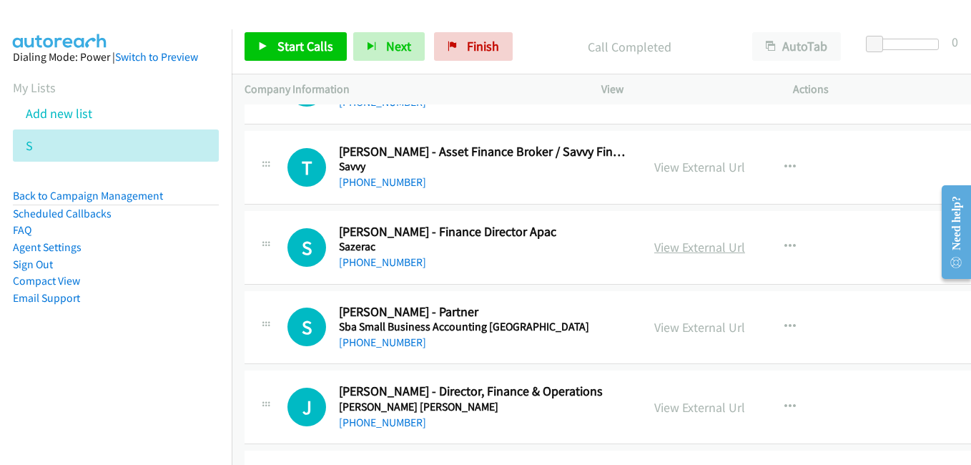
click at [685, 245] on link "View External Url" at bounding box center [699, 247] width 91 height 16
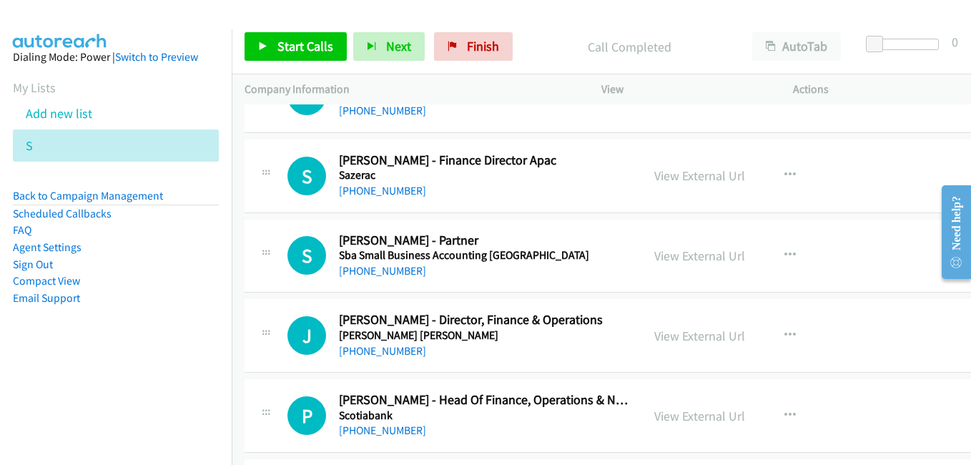
scroll to position [5074, 0]
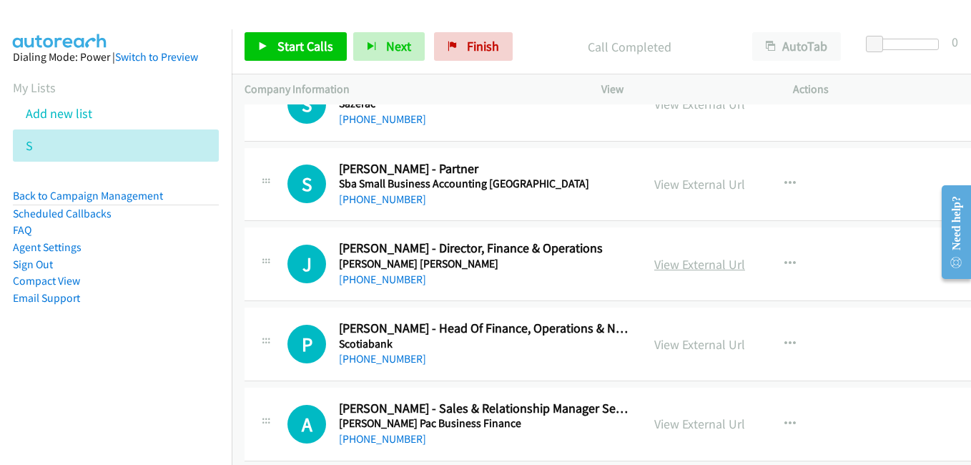
click at [673, 259] on link "View External Url" at bounding box center [699, 264] width 91 height 16
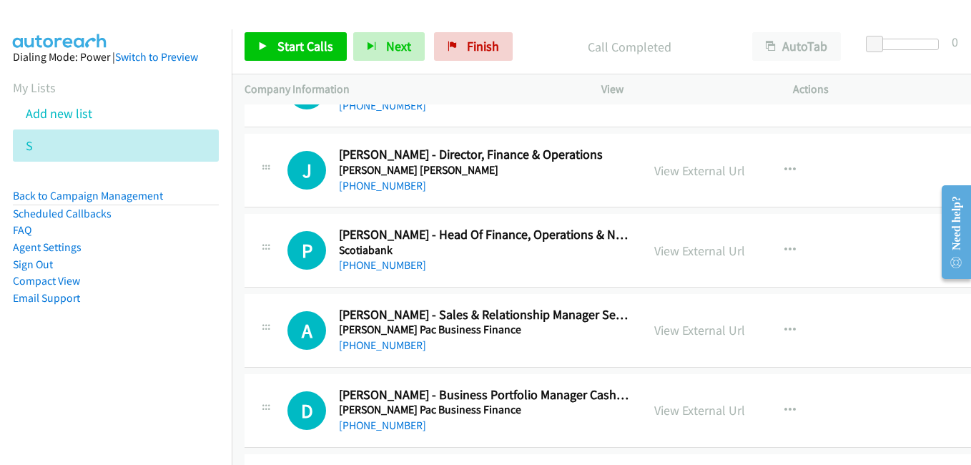
scroll to position [5146, 0]
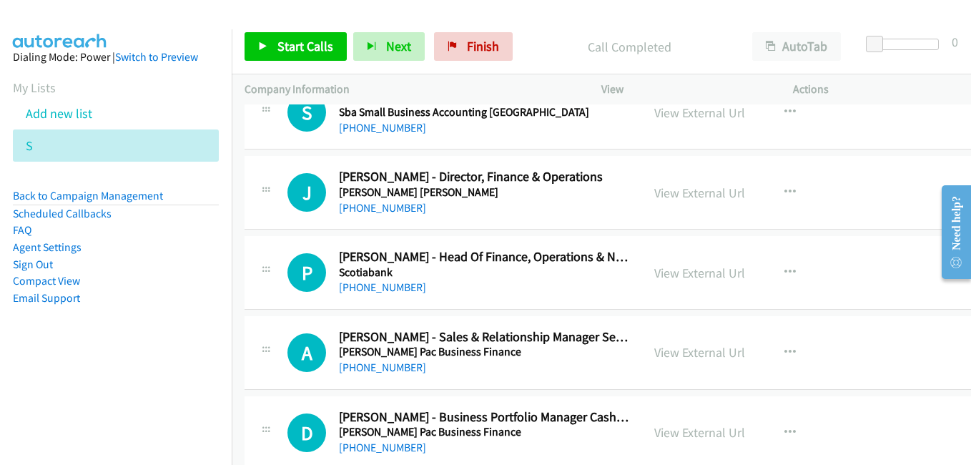
drag, startPoint x: 675, startPoint y: 278, endPoint x: 222, endPoint y: 0, distance: 531.6
click at [675, 278] on link "View External Url" at bounding box center [699, 272] width 91 height 16
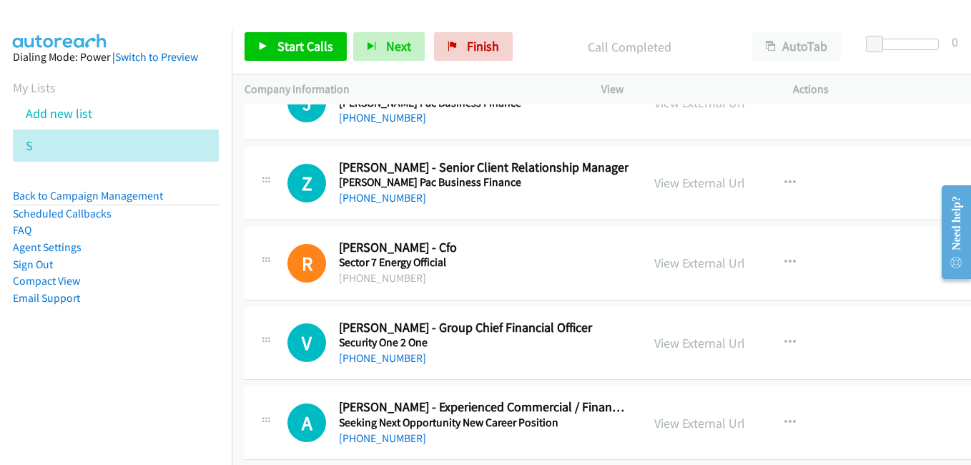
scroll to position [6218, 0]
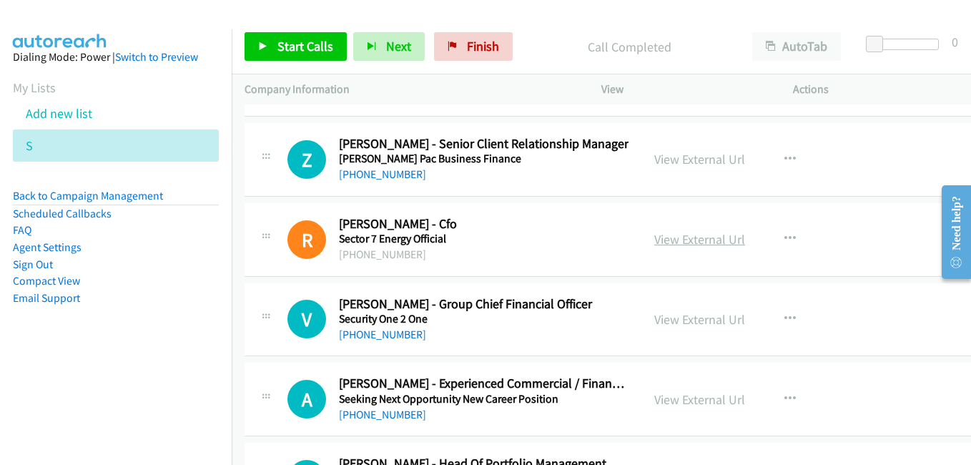
click at [669, 245] on link "View External Url" at bounding box center [699, 239] width 91 height 16
click at [679, 323] on link "View External Url" at bounding box center [699, 319] width 91 height 16
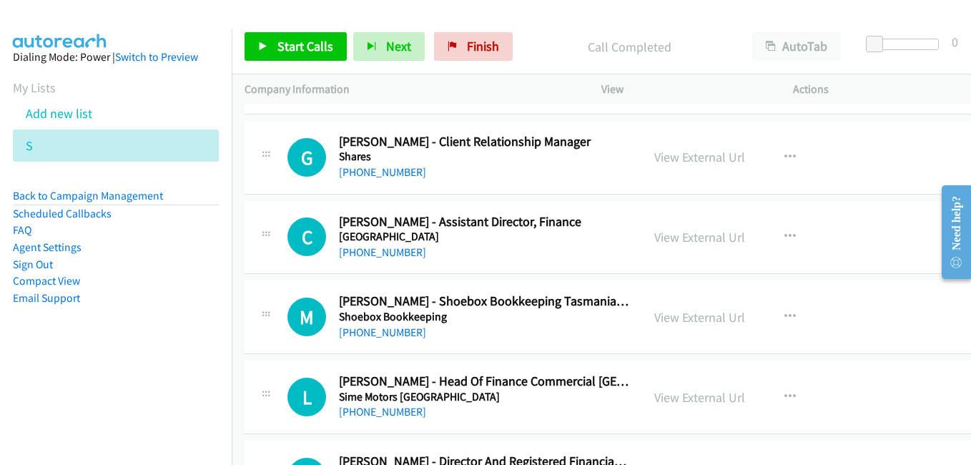
scroll to position [6718, 0]
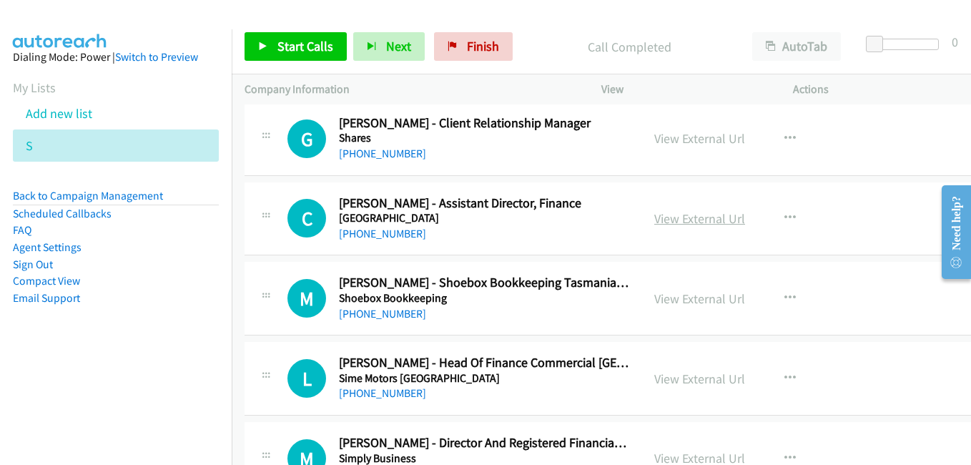
click at [666, 224] on link "View External Url" at bounding box center [699, 218] width 91 height 16
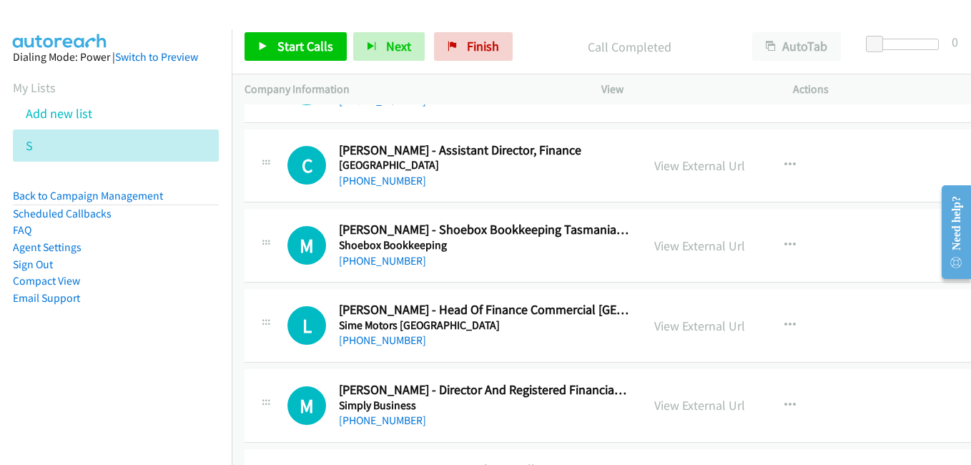
scroll to position [6861, 0]
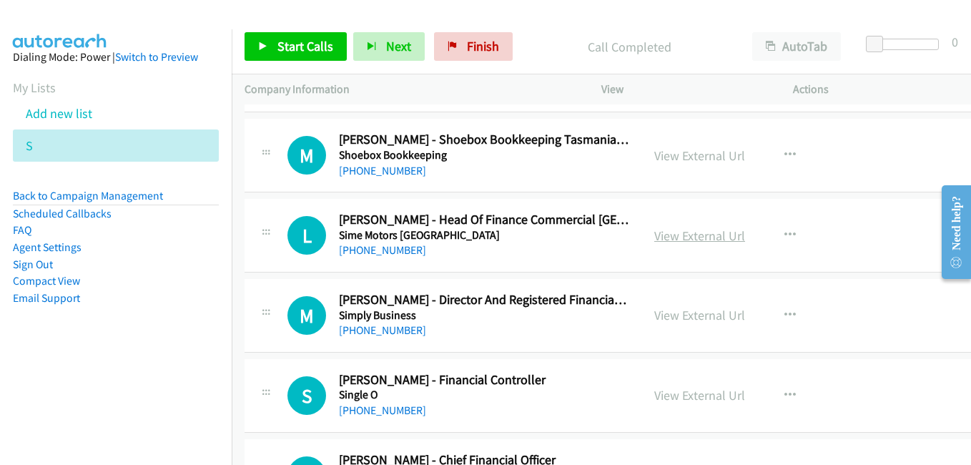
click at [668, 236] on link "View External Url" at bounding box center [699, 235] width 91 height 16
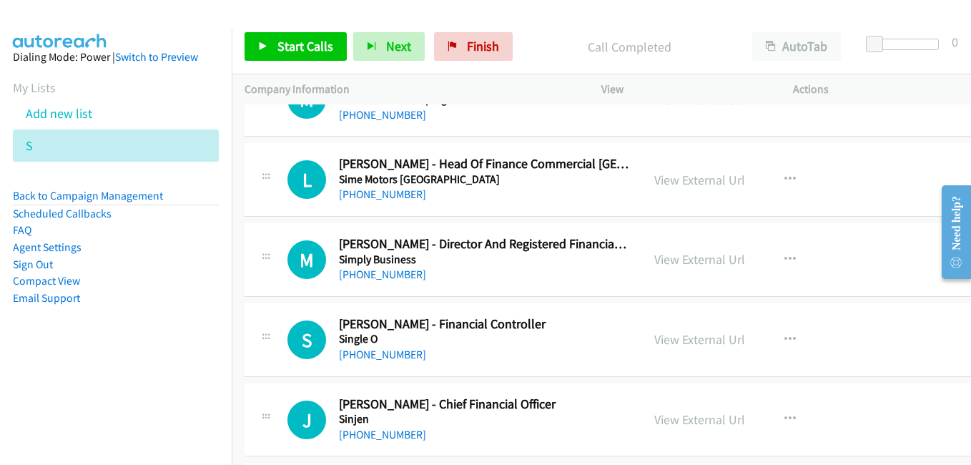
scroll to position [6932, 0]
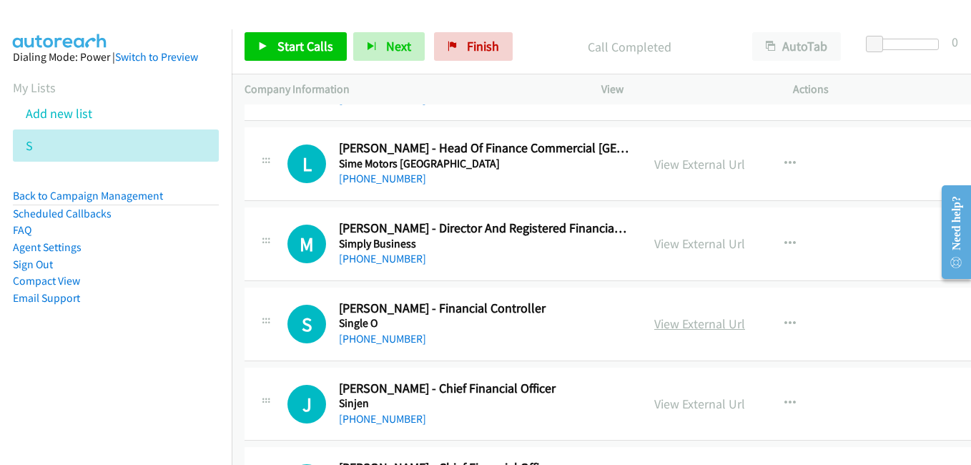
click at [692, 319] on link "View External Url" at bounding box center [699, 323] width 91 height 16
click at [675, 406] on link "View External Url" at bounding box center [699, 403] width 91 height 16
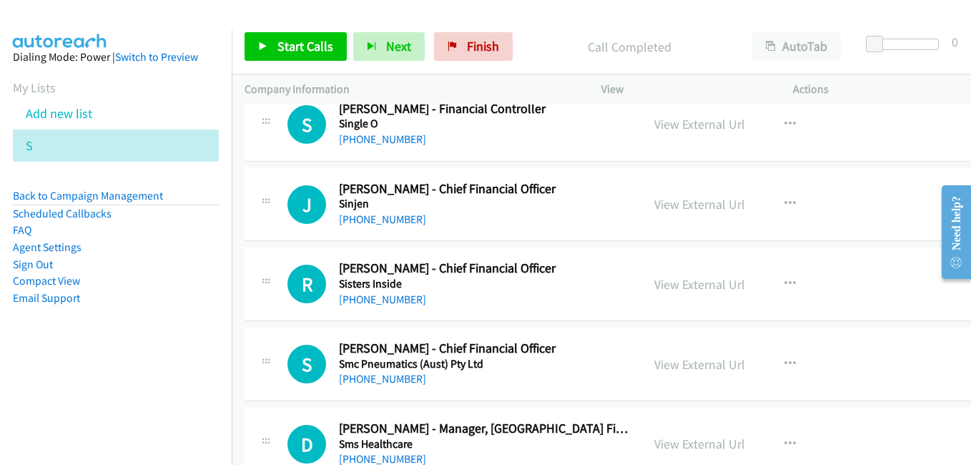
scroll to position [7147, 0]
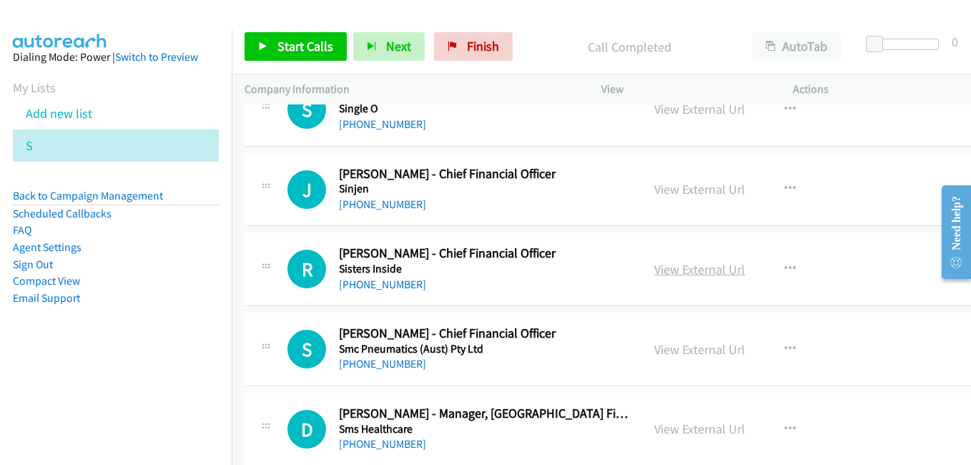
click at [673, 272] on link "View External Url" at bounding box center [699, 269] width 91 height 16
click at [691, 350] on link "View External Url" at bounding box center [699, 349] width 91 height 16
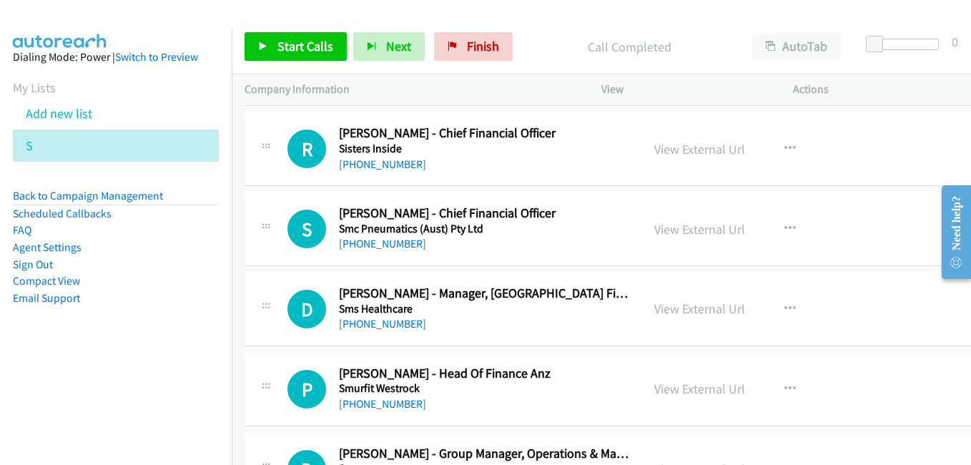
scroll to position [7290, 0]
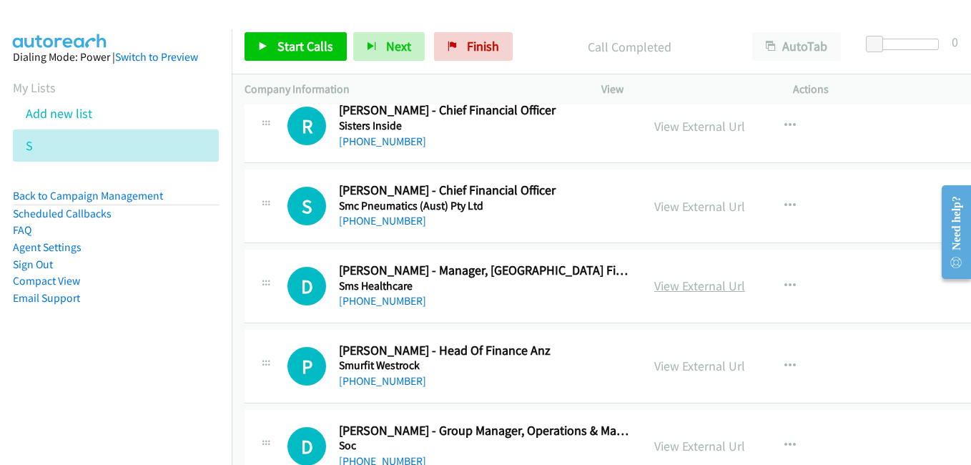
click at [655, 281] on link "View External Url" at bounding box center [699, 285] width 91 height 16
click at [700, 376] on div "View External Url View External Url Schedule/Manage Callback Start Calls Here R…" at bounding box center [747, 365] width 212 height 47
click at [697, 369] on link "View External Url" at bounding box center [699, 365] width 91 height 16
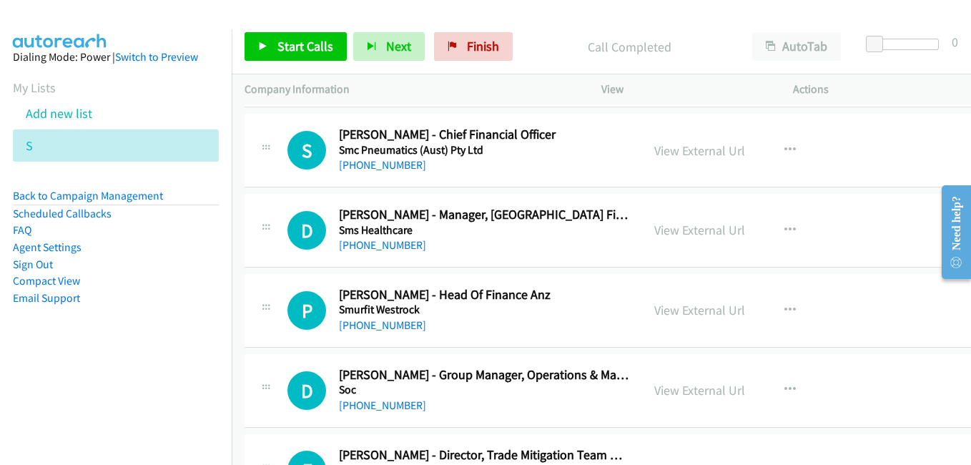
scroll to position [7433, 0]
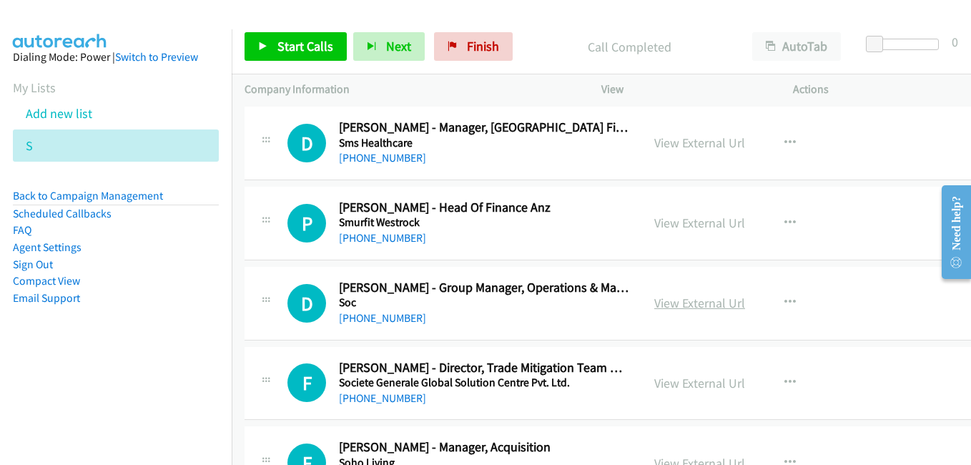
click at [665, 306] on link "View External Url" at bounding box center [699, 302] width 91 height 16
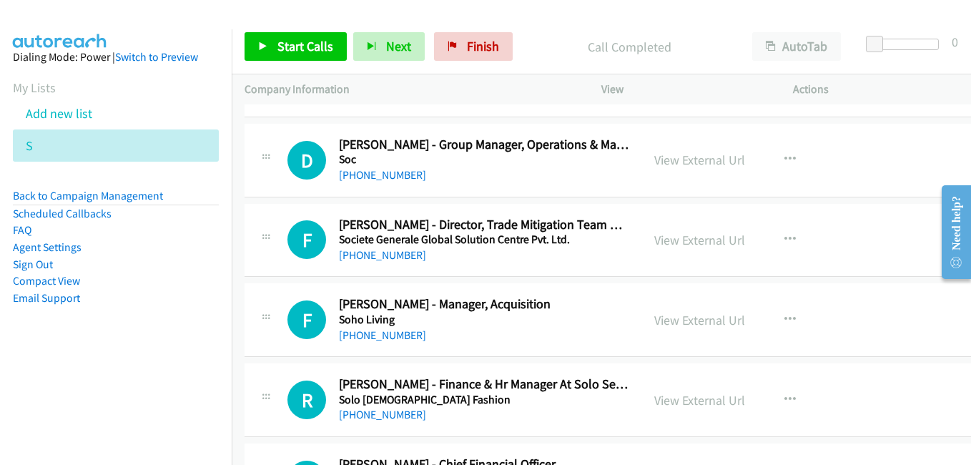
scroll to position [7647, 0]
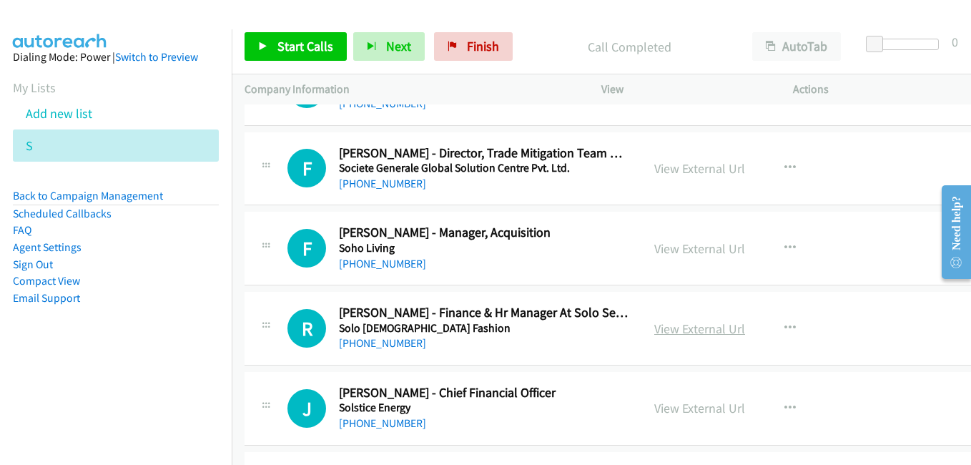
click at [682, 334] on link "View External Url" at bounding box center [699, 328] width 91 height 16
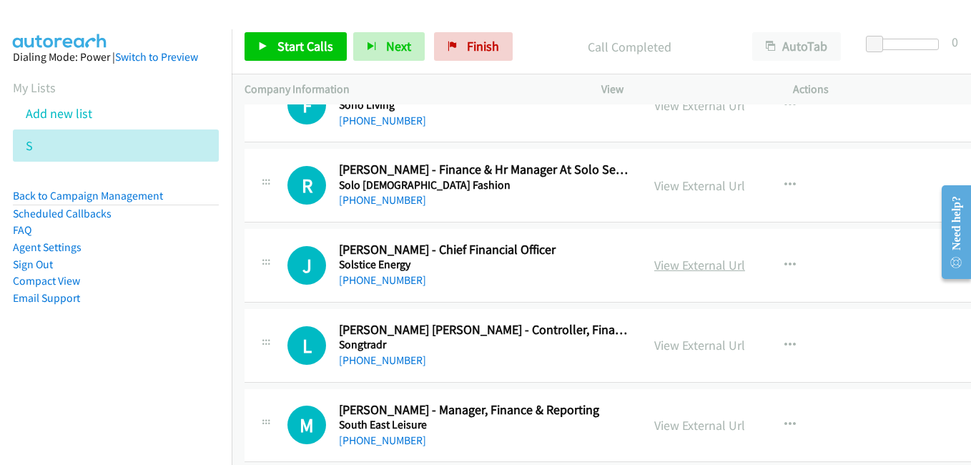
click at [693, 263] on link "View External Url" at bounding box center [699, 265] width 91 height 16
click at [684, 353] on link "View External Url" at bounding box center [699, 345] width 91 height 16
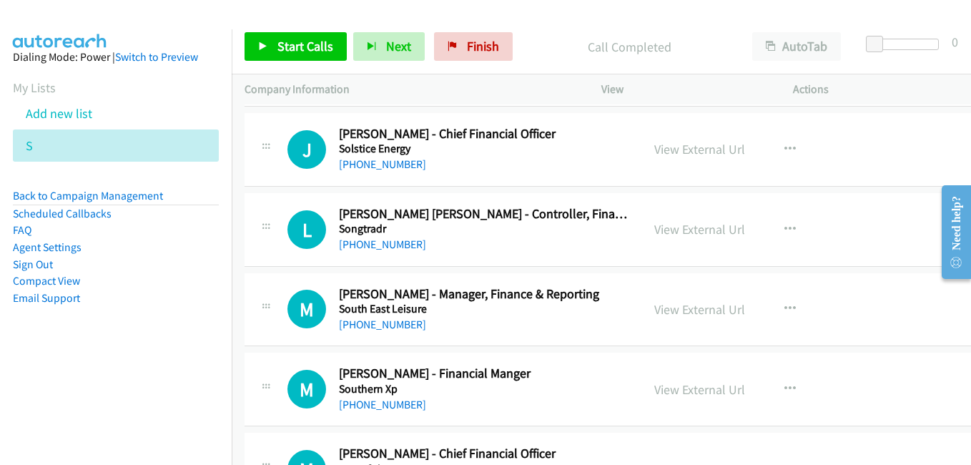
scroll to position [7933, 0]
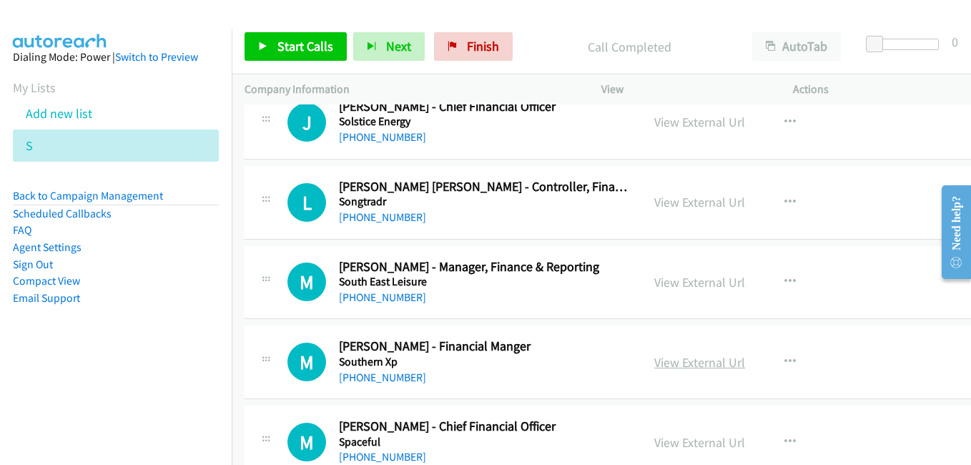
click at [658, 358] on link "View External Url" at bounding box center [699, 362] width 91 height 16
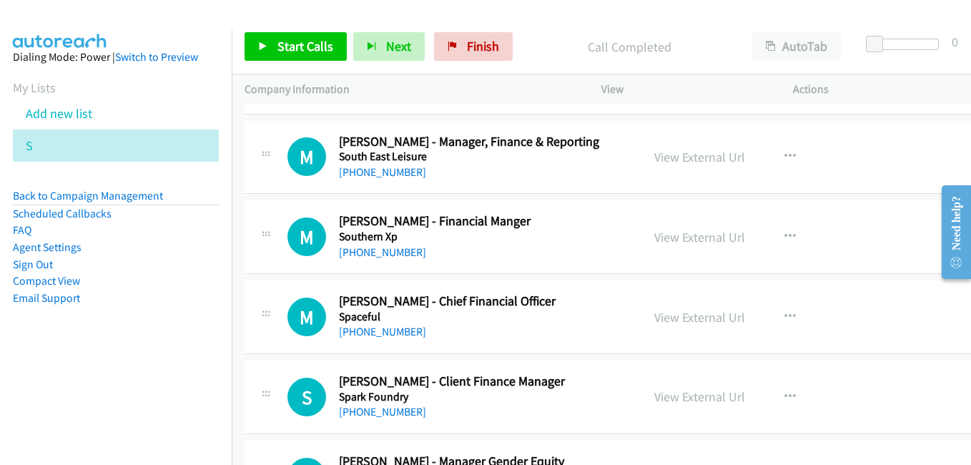
scroll to position [8076, 0]
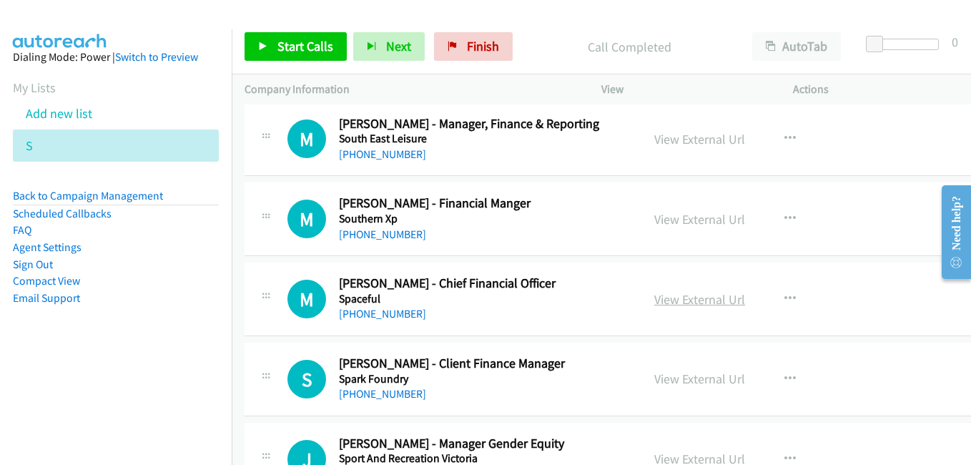
click at [673, 297] on link "View External Url" at bounding box center [699, 299] width 91 height 16
click at [682, 382] on link "View External Url" at bounding box center [699, 378] width 91 height 16
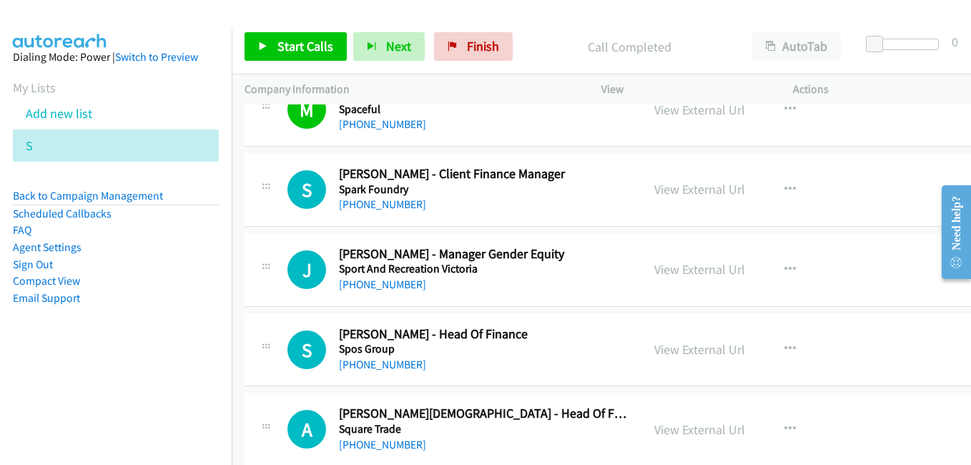
scroll to position [8290, 0]
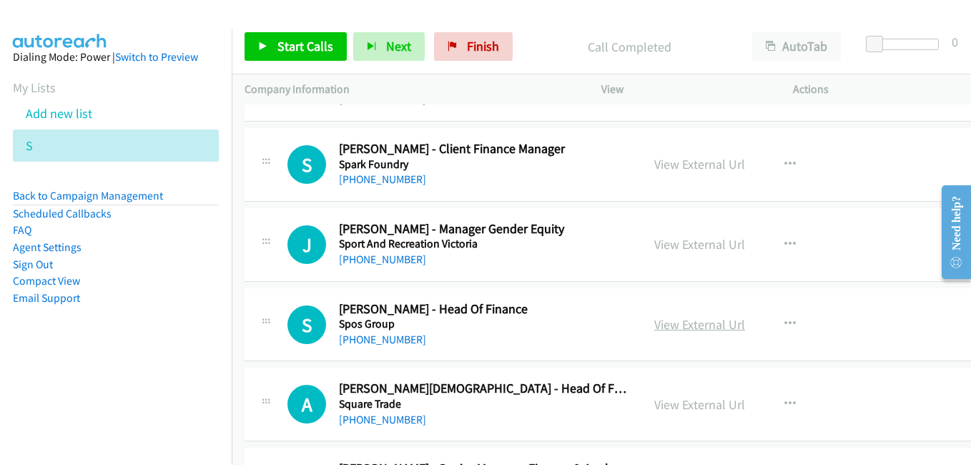
click at [675, 329] on link "View External Url" at bounding box center [699, 324] width 91 height 16
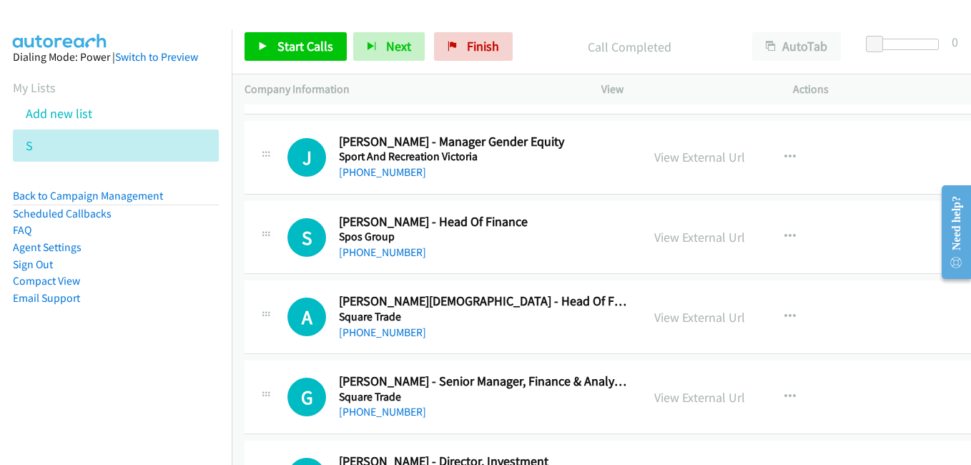
scroll to position [8505, 0]
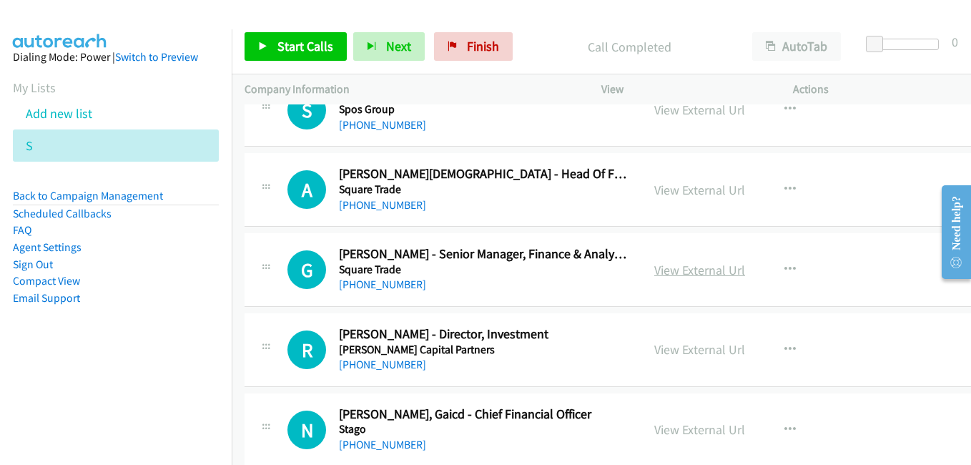
click at [698, 274] on link "View External Url" at bounding box center [699, 270] width 91 height 16
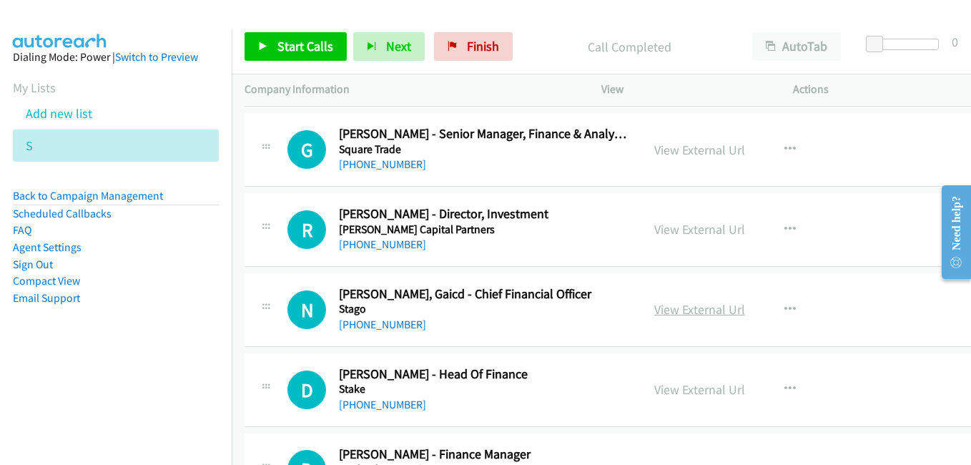
scroll to position [8648, 0]
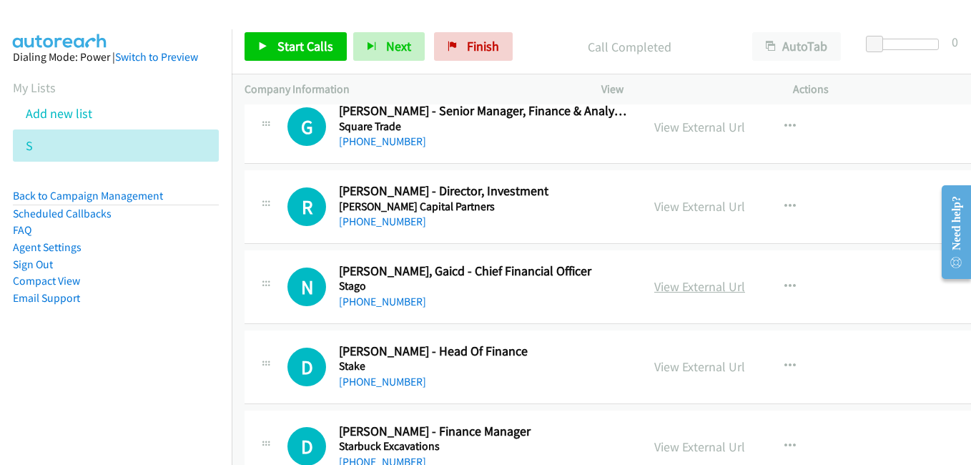
click at [673, 285] on link "View External Url" at bounding box center [699, 286] width 91 height 16
click at [692, 363] on link "View External Url" at bounding box center [699, 366] width 91 height 16
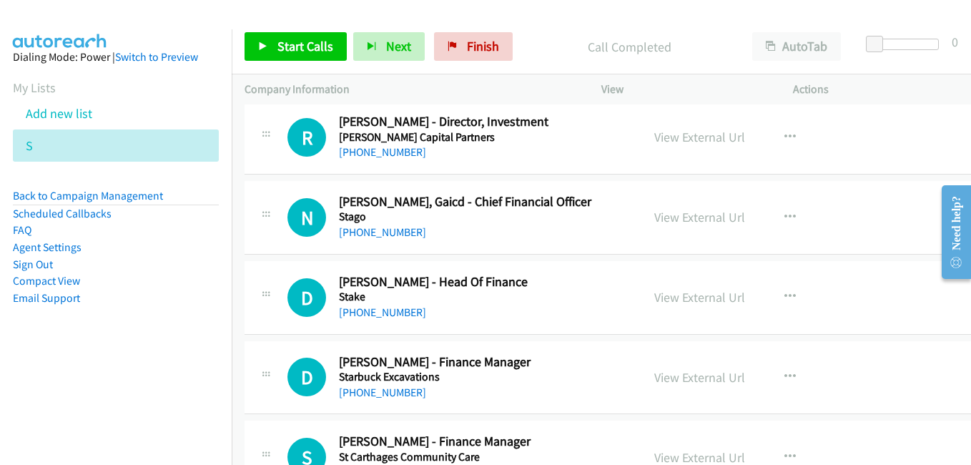
scroll to position [8791, 0]
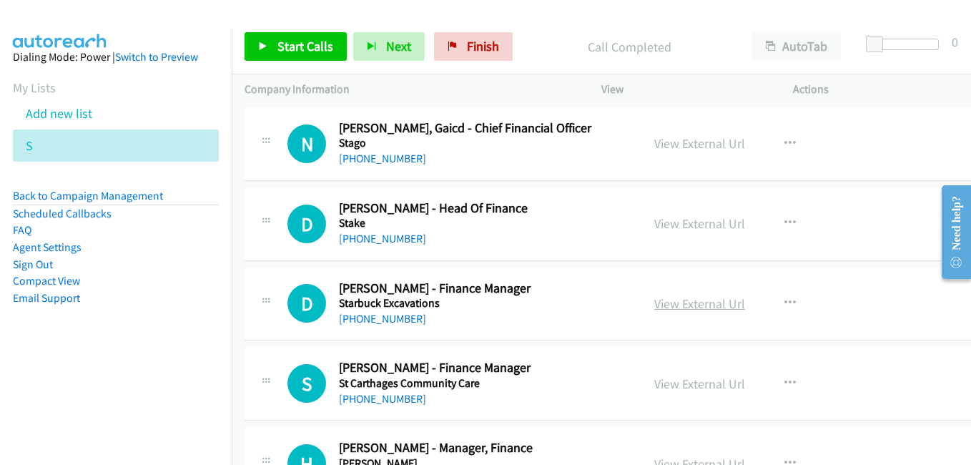
drag, startPoint x: 686, startPoint y: 309, endPoint x: 677, endPoint y: 305, distance: 10.2
click at [686, 309] on link "View External Url" at bounding box center [699, 303] width 91 height 16
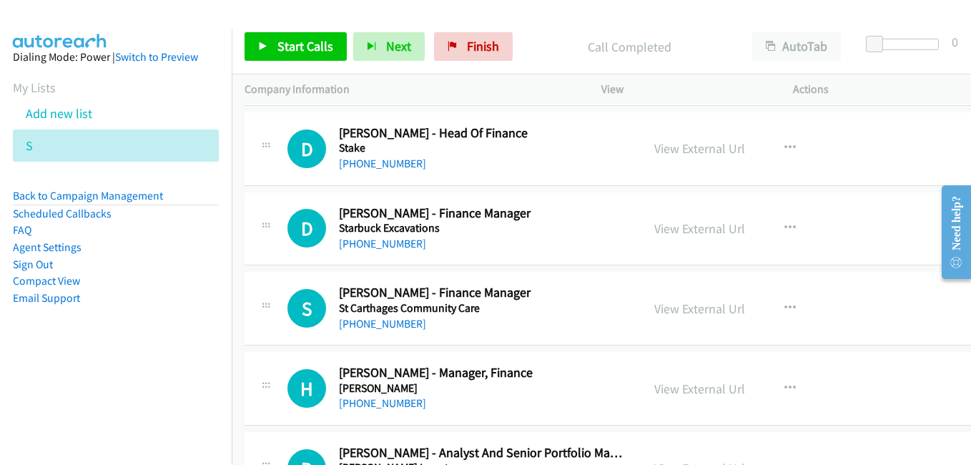
scroll to position [8862, 0]
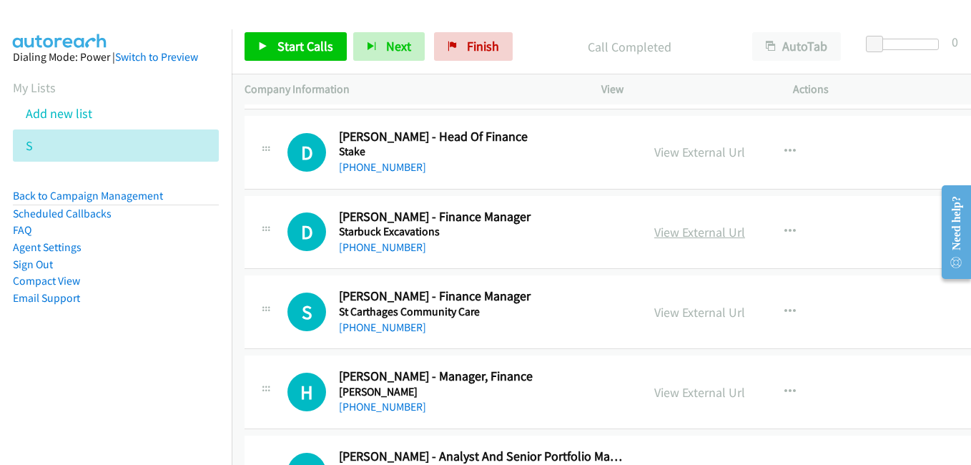
click at [678, 236] on link "View External Url" at bounding box center [699, 232] width 91 height 16
click at [704, 317] on link "View External Url" at bounding box center [699, 312] width 91 height 16
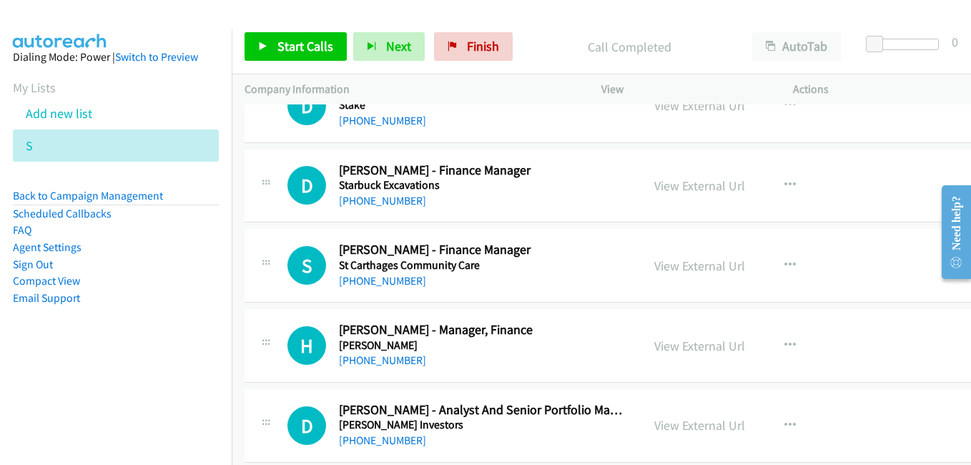
scroll to position [8934, 0]
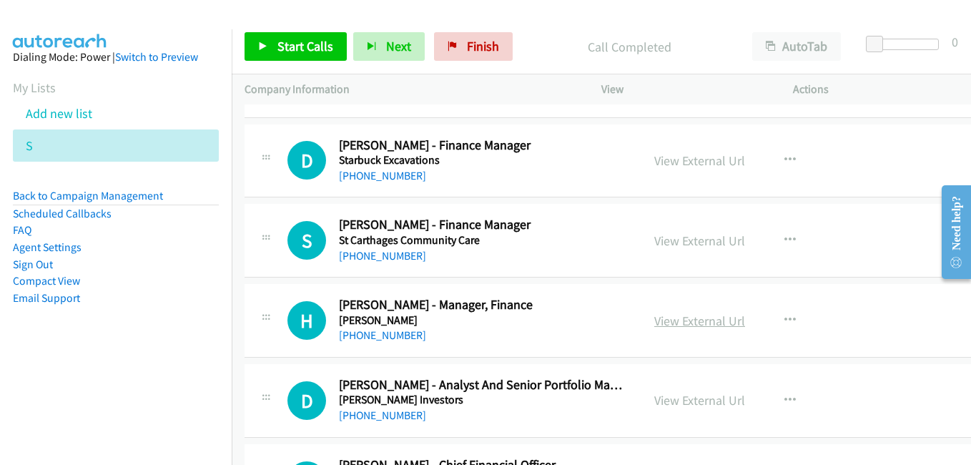
drag, startPoint x: 690, startPoint y: 314, endPoint x: 674, endPoint y: 314, distance: 15.7
click at [690, 314] on link "View External Url" at bounding box center [699, 320] width 91 height 16
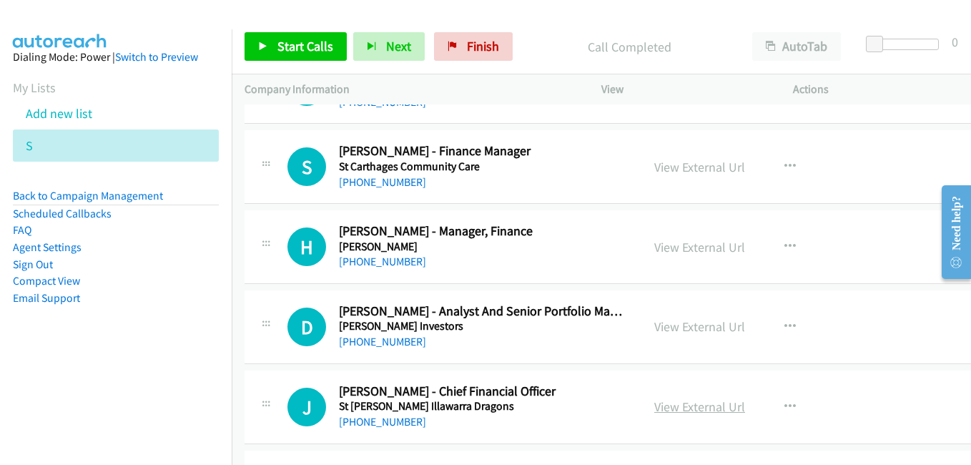
scroll to position [9076, 0]
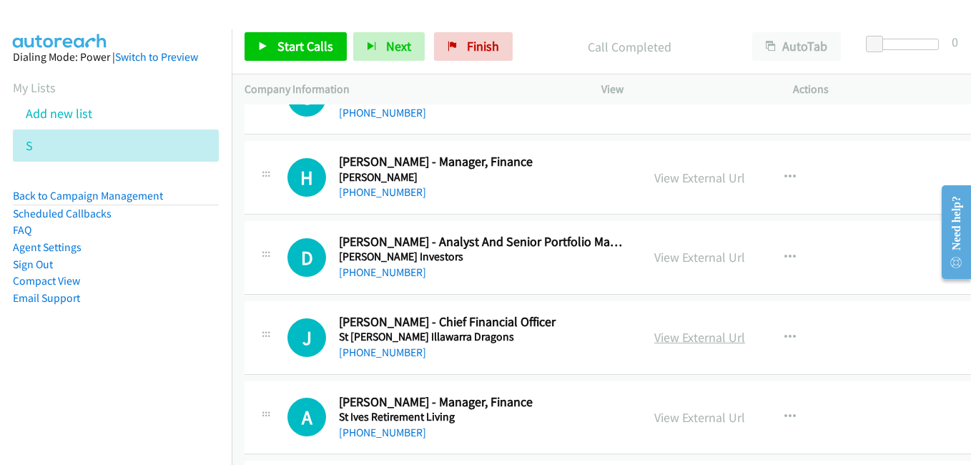
click at [679, 337] on link "View External Url" at bounding box center [699, 337] width 91 height 16
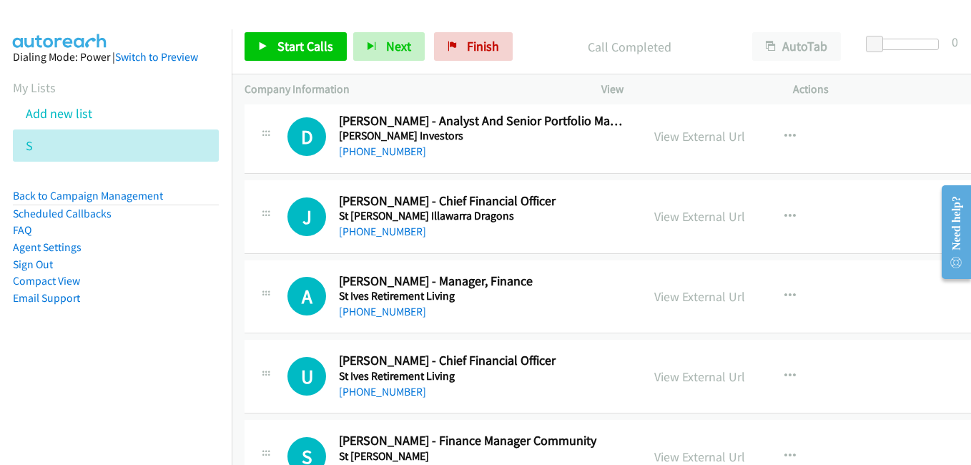
scroll to position [9219, 0]
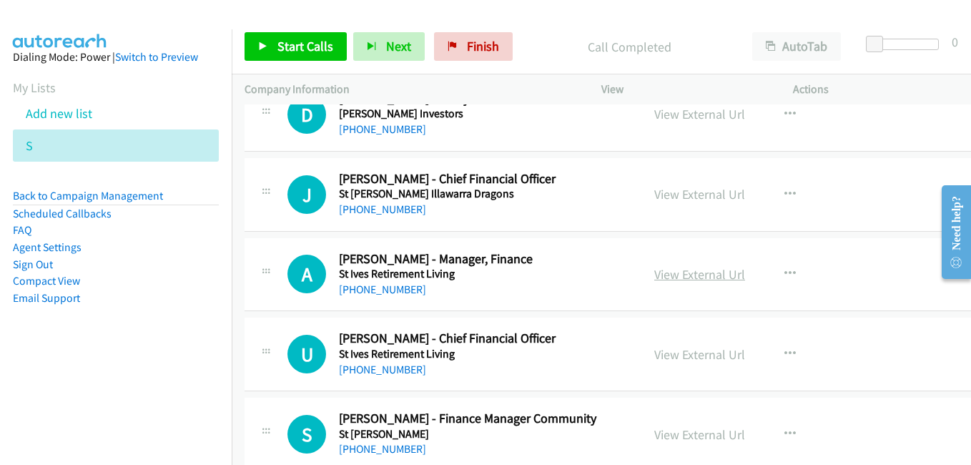
click at [683, 274] on link "View External Url" at bounding box center [699, 274] width 91 height 16
click at [666, 359] on link "View External Url" at bounding box center [699, 354] width 91 height 16
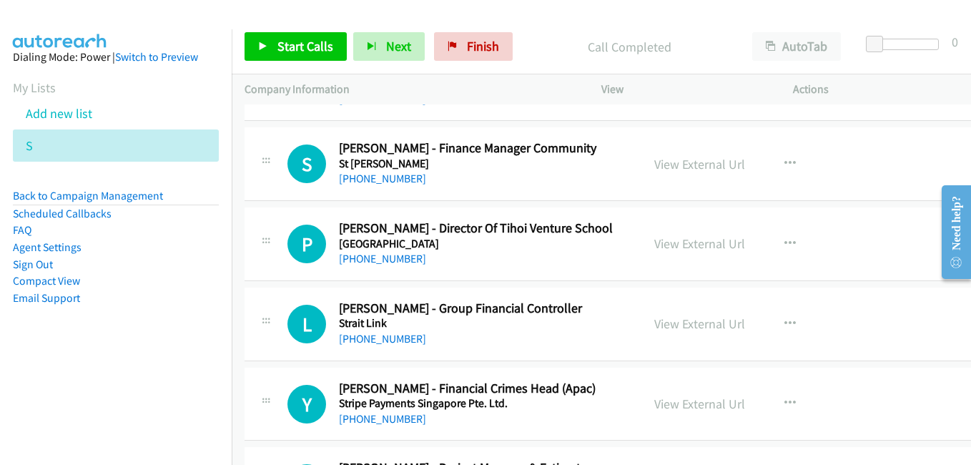
scroll to position [9505, 0]
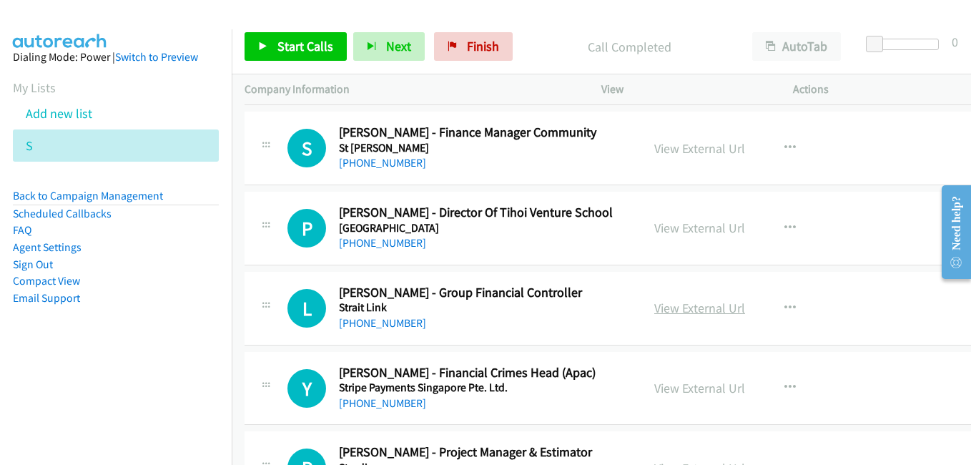
click at [670, 311] on link "View External Url" at bounding box center [699, 307] width 91 height 16
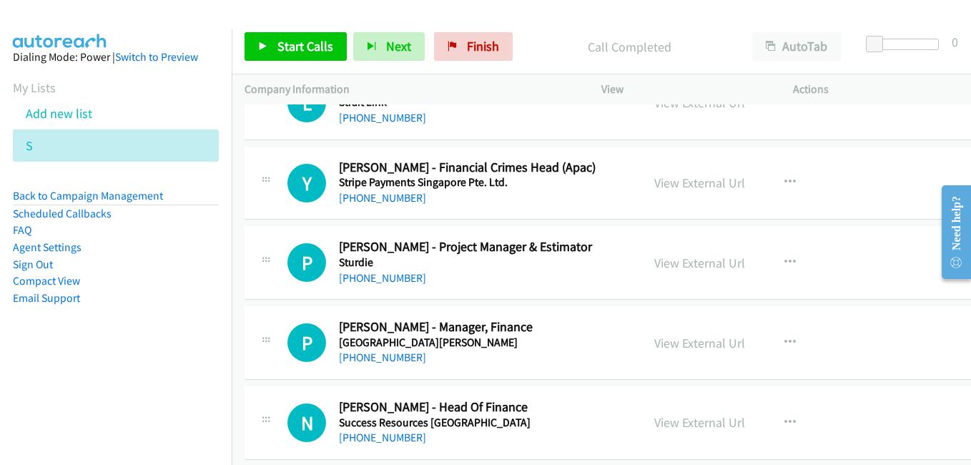
scroll to position [9791, 0]
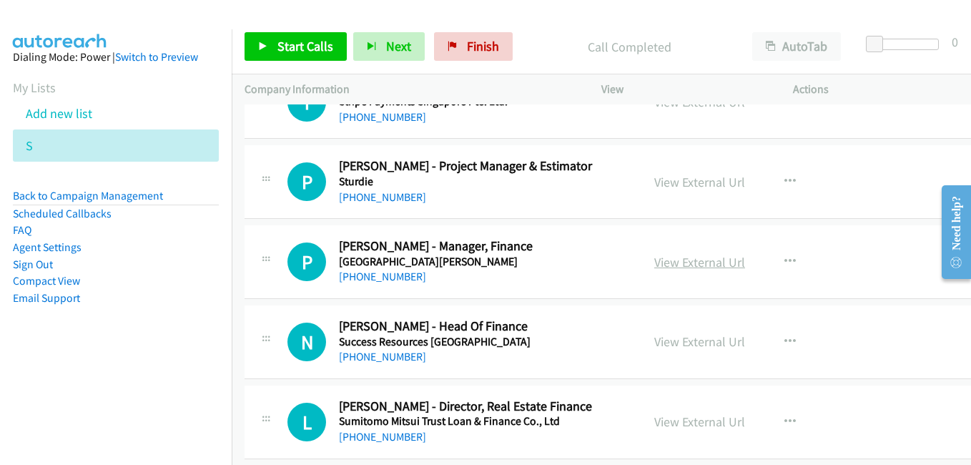
click at [682, 265] on link "View External Url" at bounding box center [699, 262] width 91 height 16
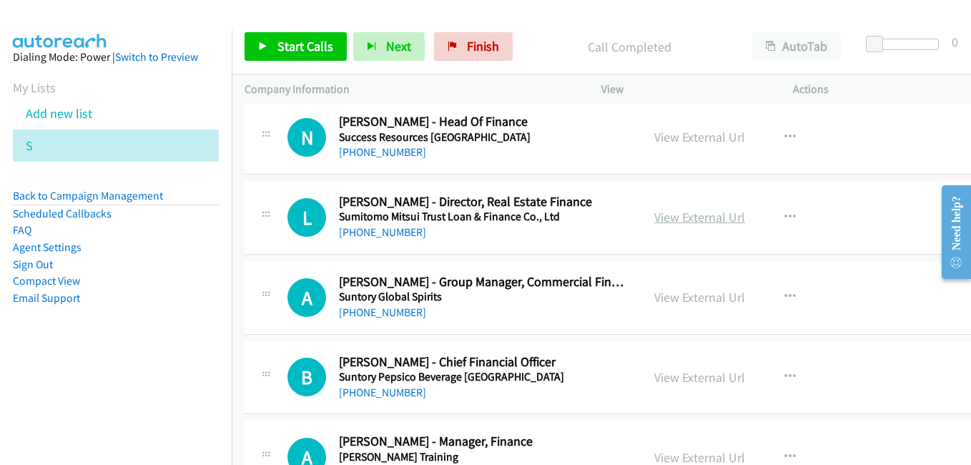
scroll to position [10077, 0]
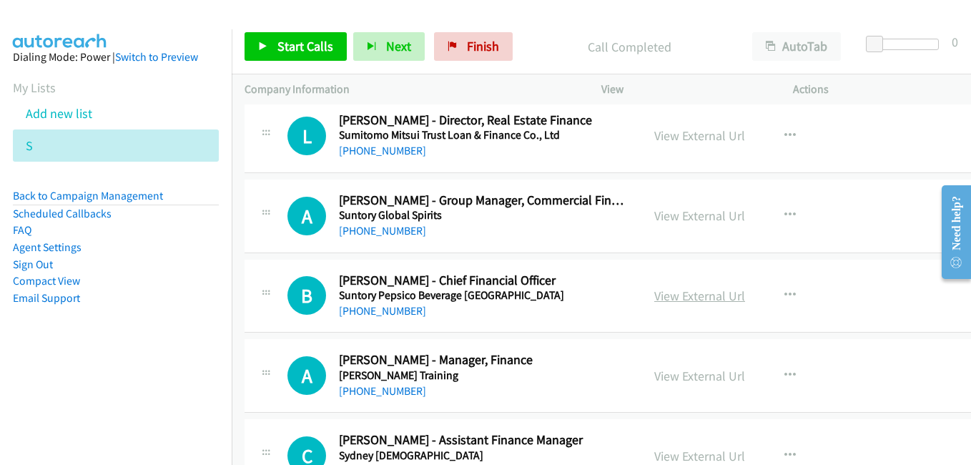
click at [670, 298] on link "View External Url" at bounding box center [699, 295] width 91 height 16
click at [673, 377] on link "View External Url" at bounding box center [699, 375] width 91 height 16
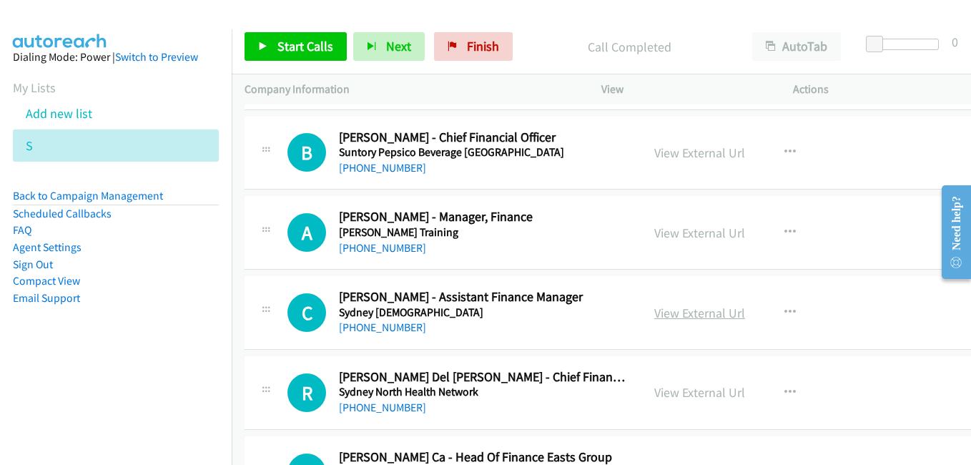
click at [691, 314] on link "View External Url" at bounding box center [699, 312] width 91 height 16
click at [685, 388] on link "View External Url" at bounding box center [699, 392] width 91 height 16
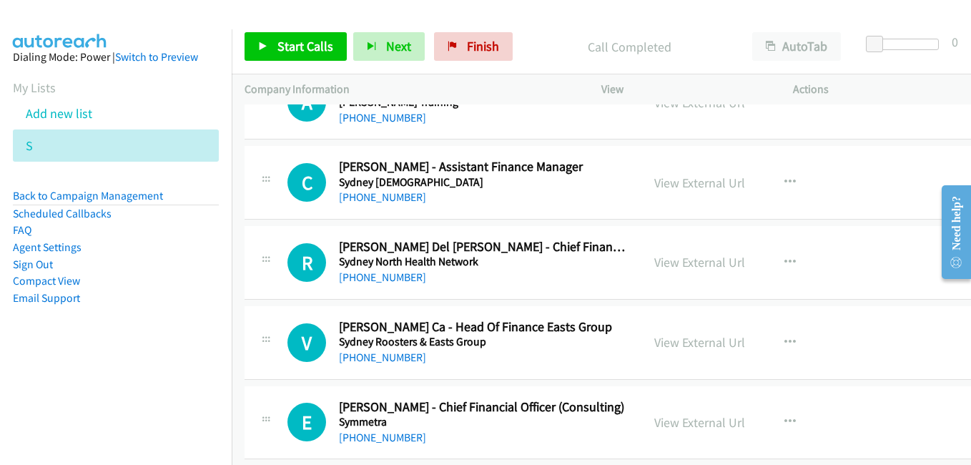
scroll to position [10363, 0]
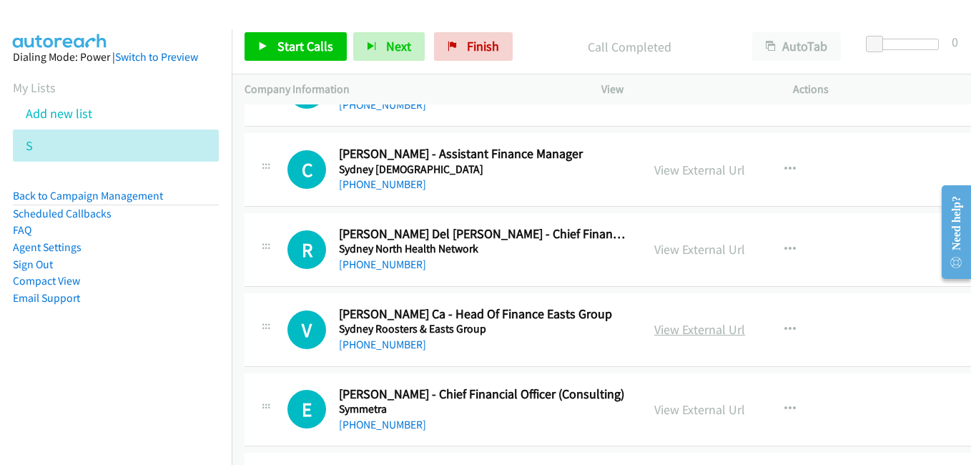
click at [687, 333] on link "View External Url" at bounding box center [699, 329] width 91 height 16
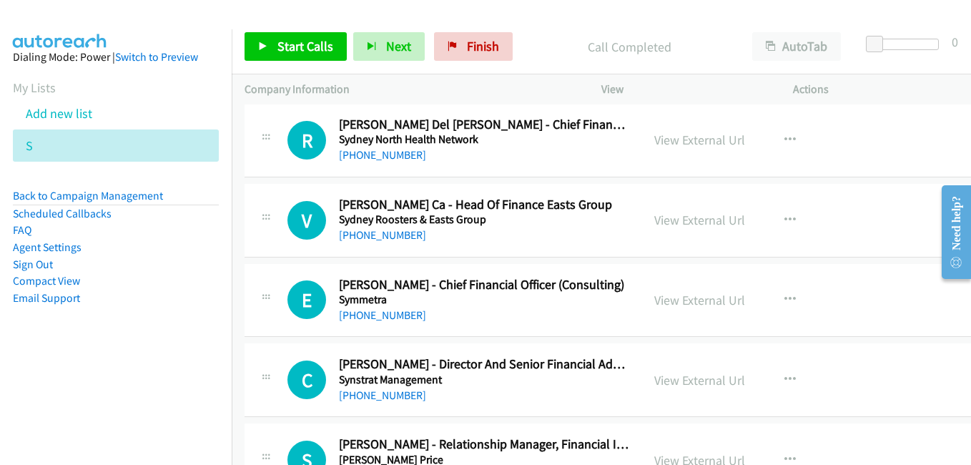
scroll to position [10506, 0]
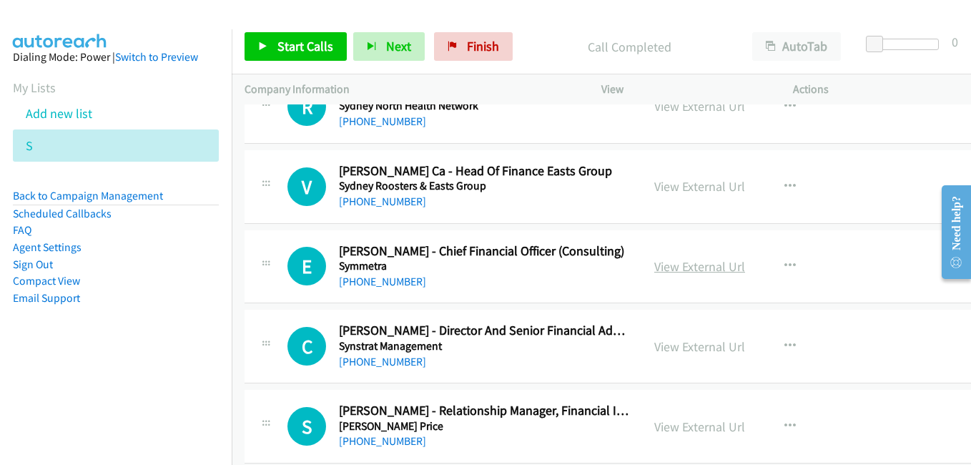
click at [686, 270] on link "View External Url" at bounding box center [699, 266] width 91 height 16
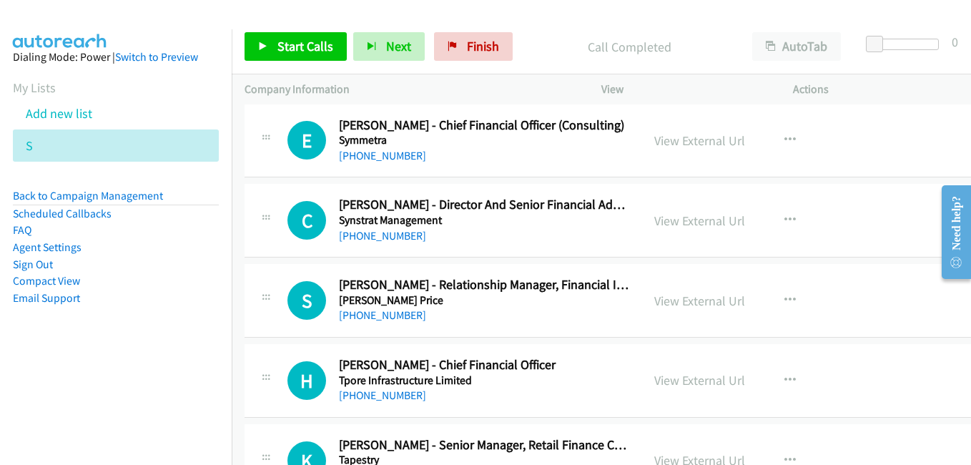
scroll to position [10649, 0]
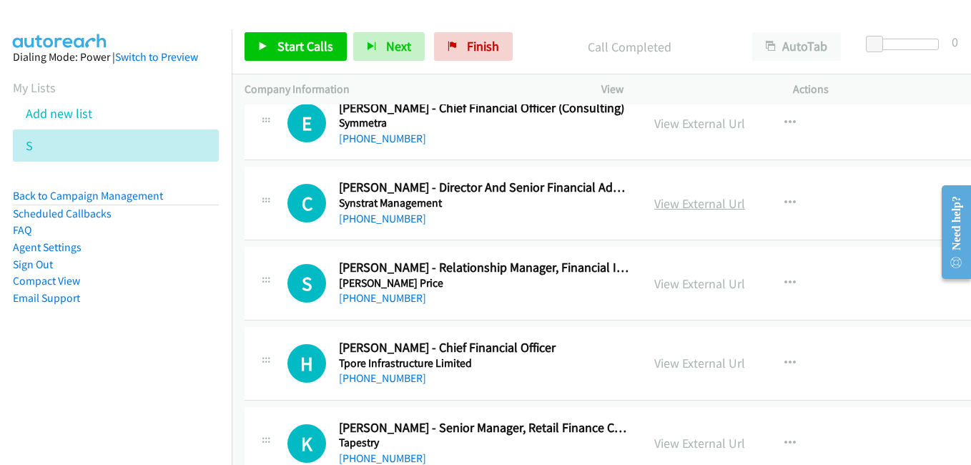
click at [654, 197] on link "View External Url" at bounding box center [699, 203] width 91 height 16
drag, startPoint x: 701, startPoint y: 289, endPoint x: 693, endPoint y: 287, distance: 8.0
click at [701, 289] on link "View External Url" at bounding box center [699, 283] width 91 height 16
click at [698, 367] on link "View External Url" at bounding box center [699, 362] width 91 height 16
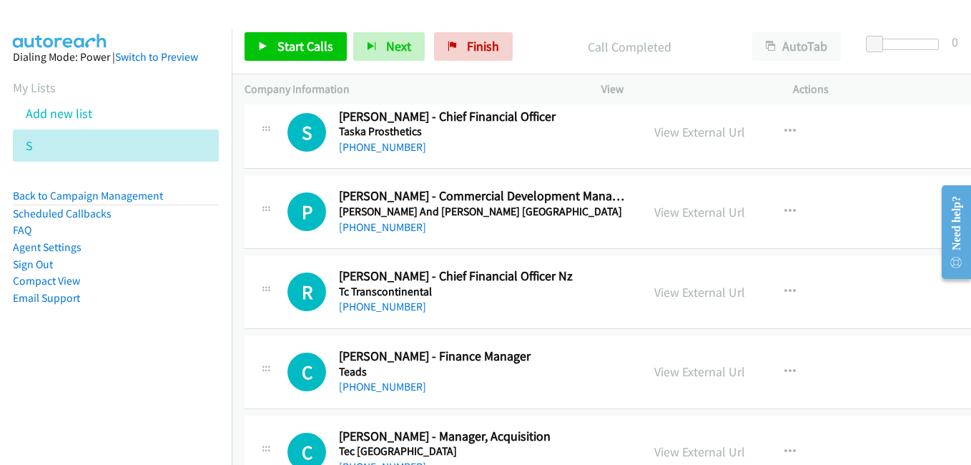
scroll to position [11078, 0]
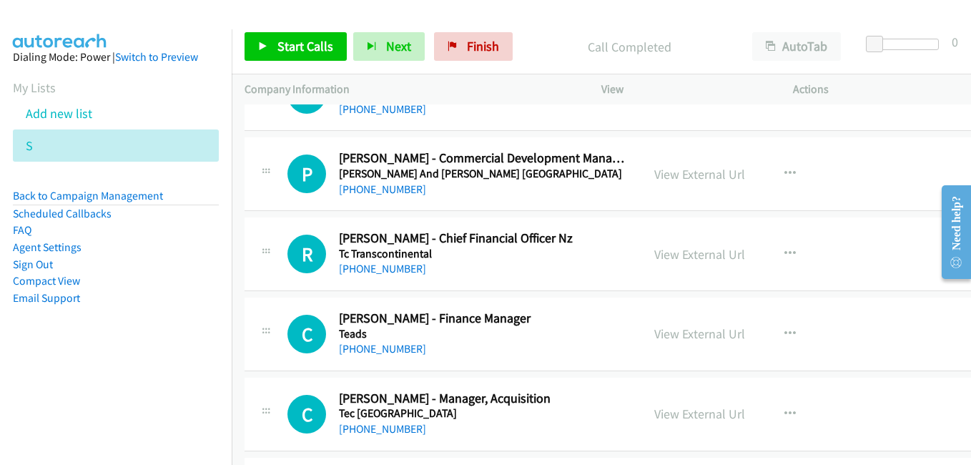
drag, startPoint x: 658, startPoint y: 249, endPoint x: 594, endPoint y: 226, distance: 68.3
click at [658, 249] on link "View External Url" at bounding box center [699, 254] width 91 height 16
click at [681, 334] on link "View External Url" at bounding box center [699, 333] width 91 height 16
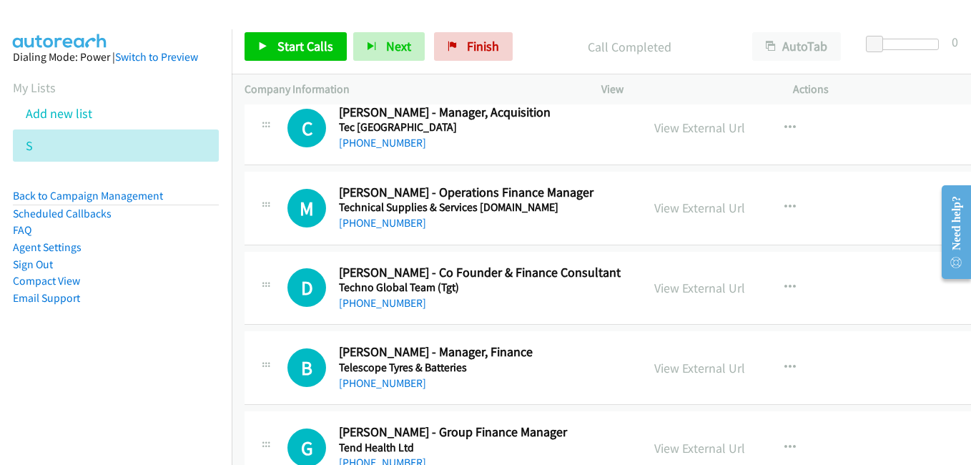
scroll to position [11435, 0]
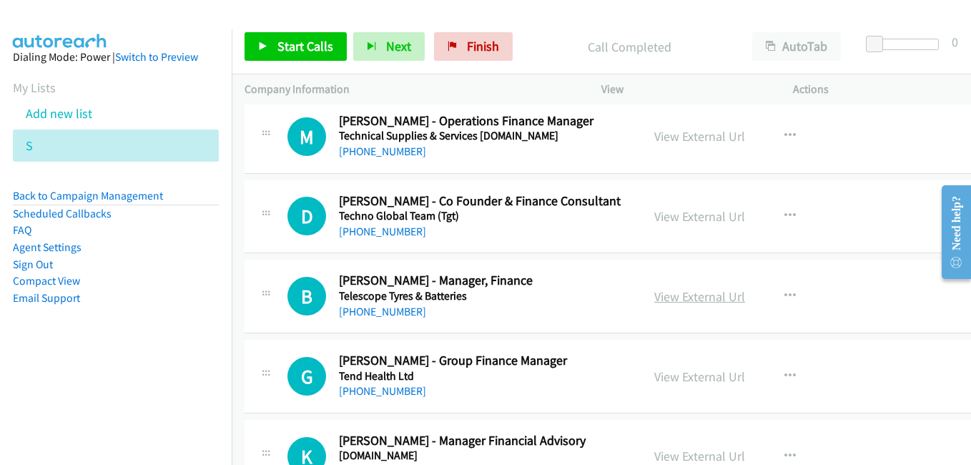
click at [676, 299] on link "View External Url" at bounding box center [699, 296] width 91 height 16
click at [657, 368] on link "View External Url" at bounding box center [699, 376] width 91 height 16
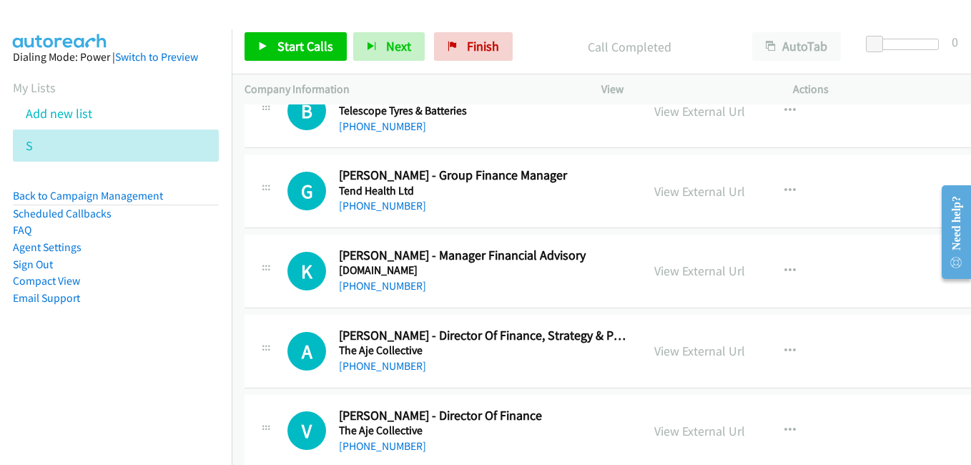
scroll to position [11649, 0]
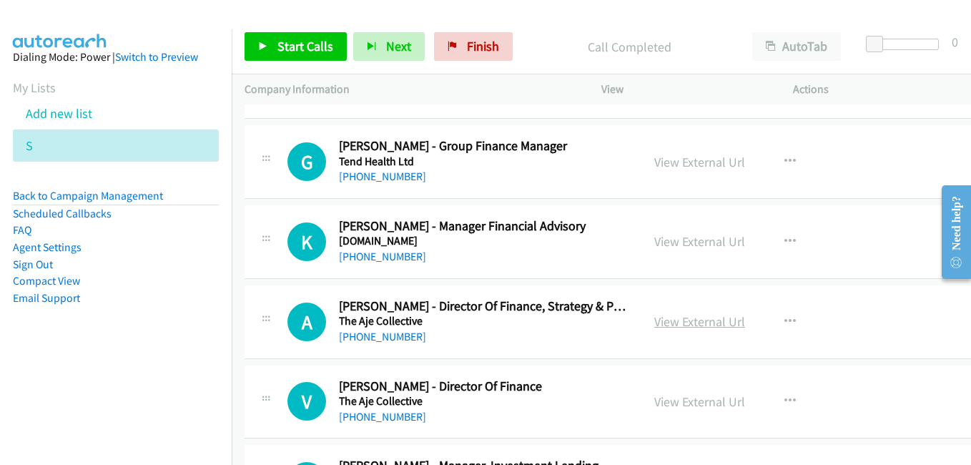
click at [704, 329] on link "View External Url" at bounding box center [699, 321] width 91 height 16
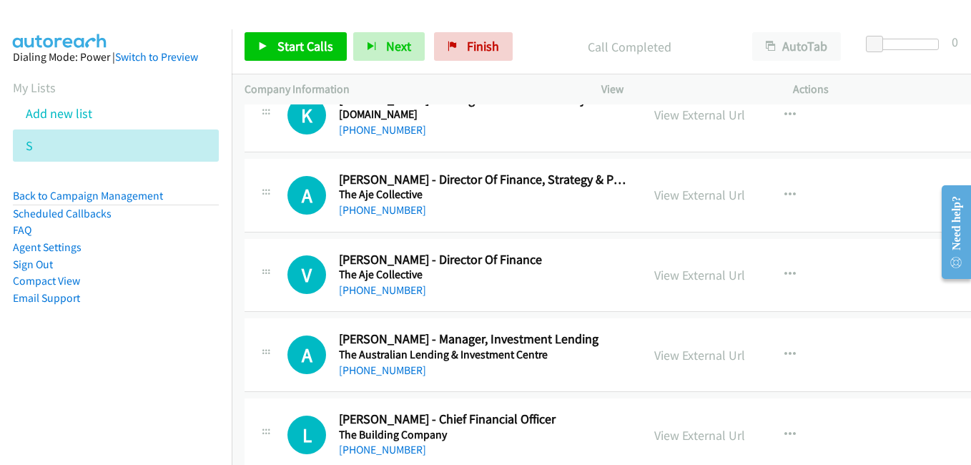
scroll to position [11792, 0]
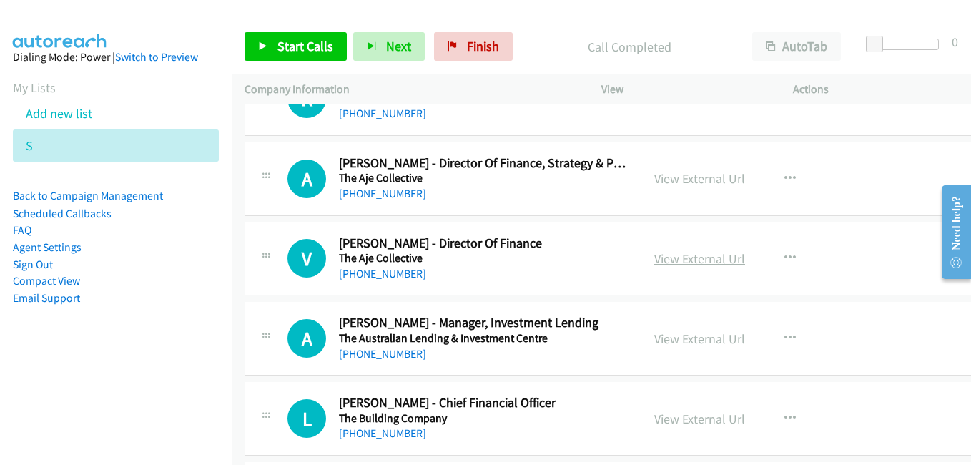
click at [670, 254] on link "View External Url" at bounding box center [699, 258] width 91 height 16
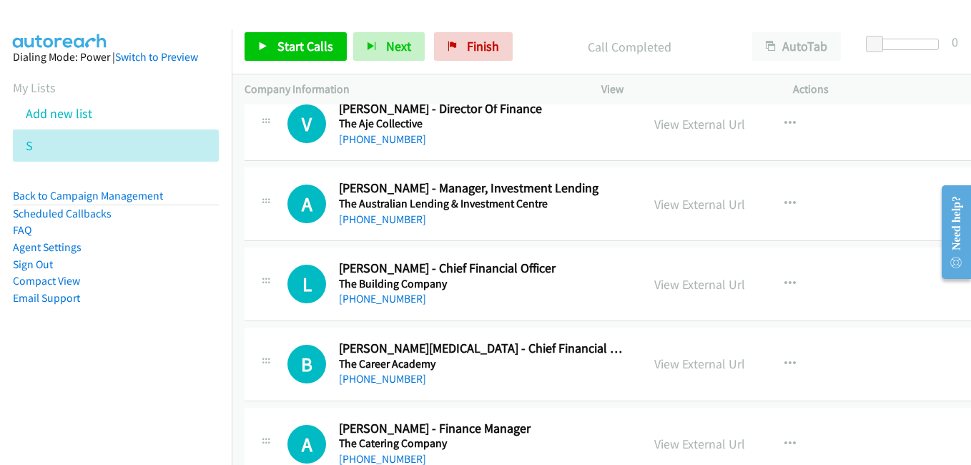
scroll to position [11935, 0]
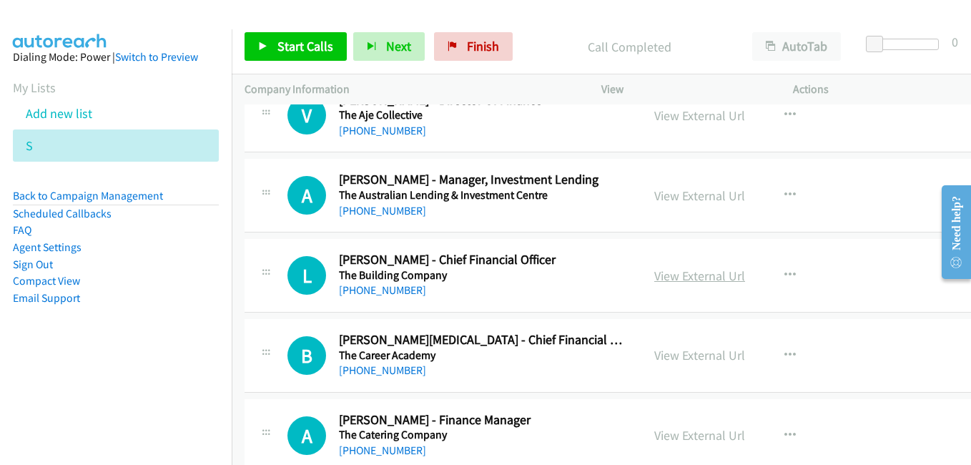
click at [681, 273] on link "View External Url" at bounding box center [699, 275] width 91 height 16
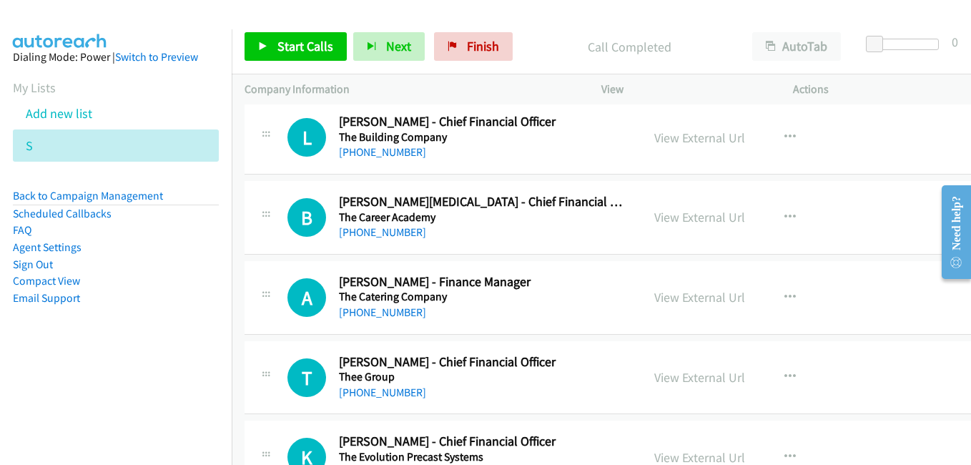
scroll to position [12078, 0]
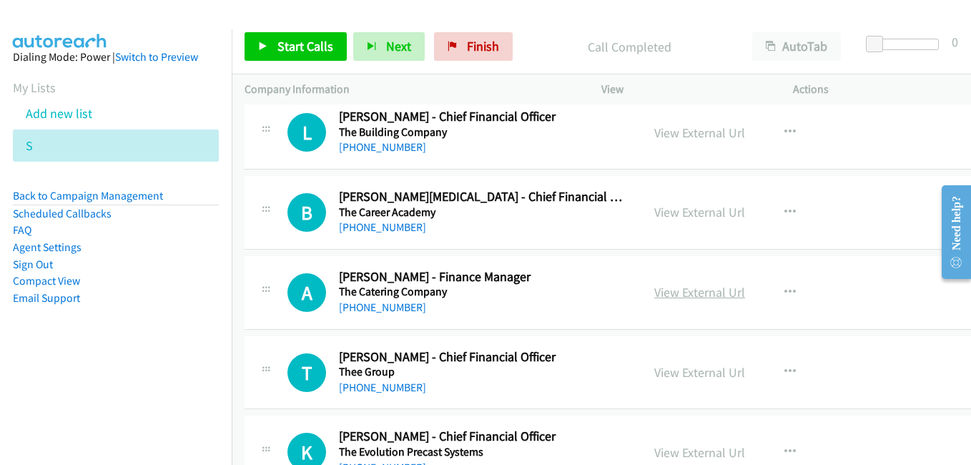
click at [677, 292] on link "View External Url" at bounding box center [699, 292] width 91 height 16
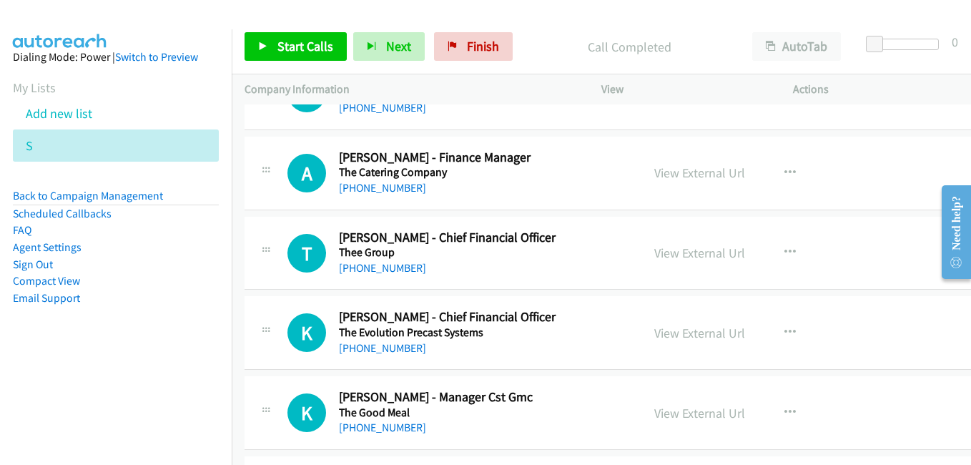
scroll to position [12221, 0]
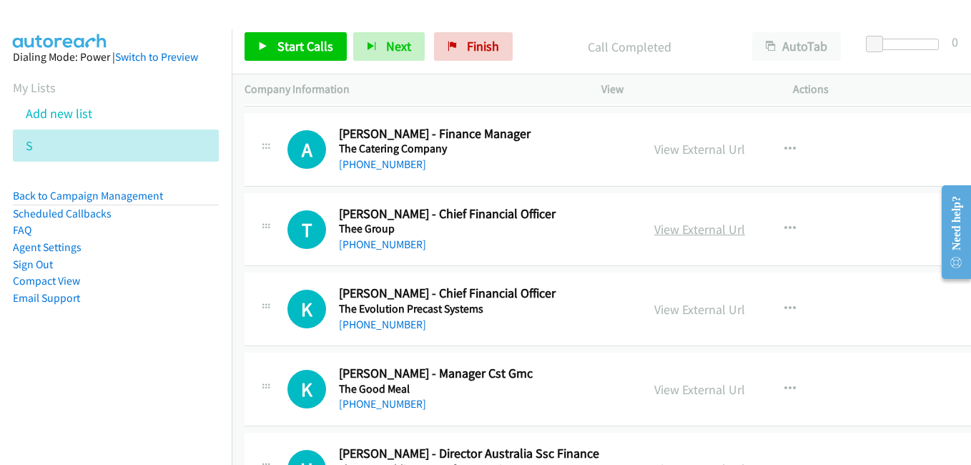
click at [679, 227] on link "View External Url" at bounding box center [699, 229] width 91 height 16
click at [678, 311] on link "View External Url" at bounding box center [699, 309] width 91 height 16
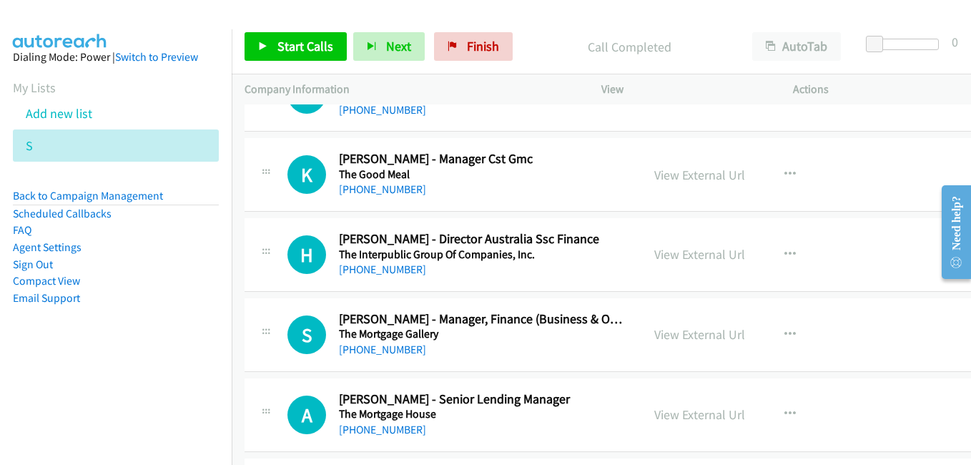
scroll to position [12507, 0]
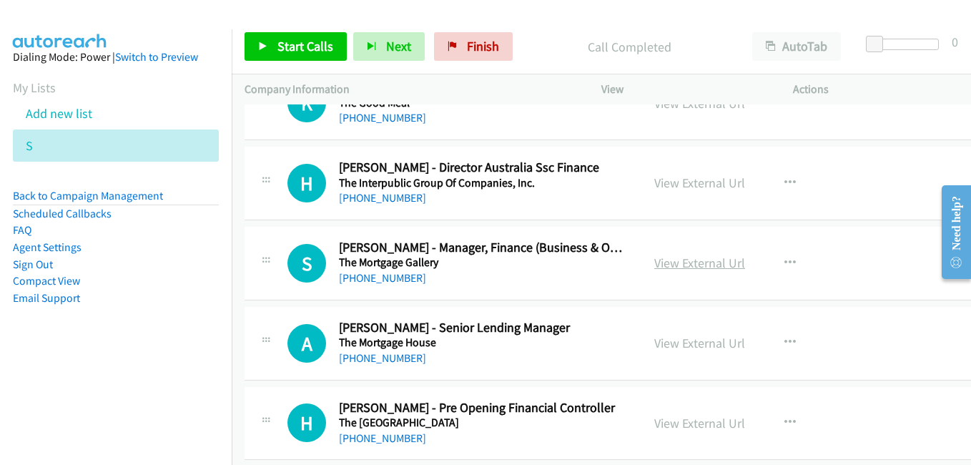
drag, startPoint x: 649, startPoint y: 258, endPoint x: 683, endPoint y: 267, distance: 34.7
click at [654, 258] on link "View External Url" at bounding box center [699, 262] width 91 height 16
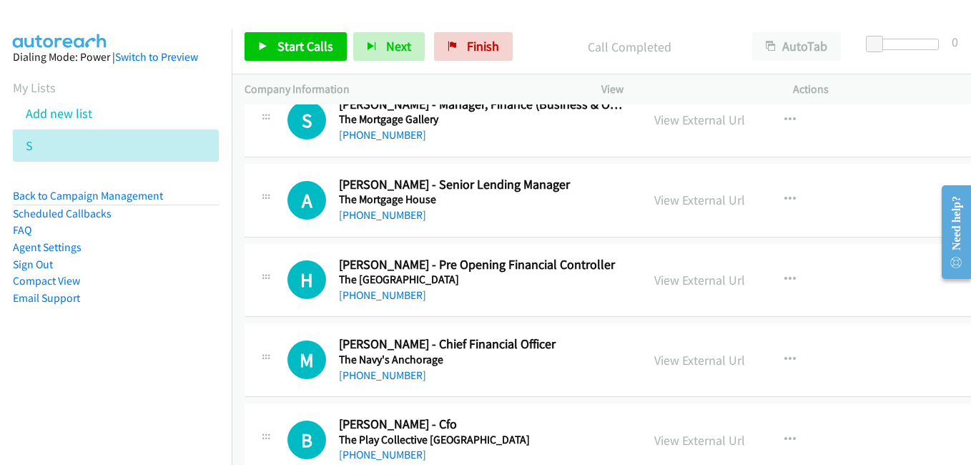
scroll to position [12721, 0]
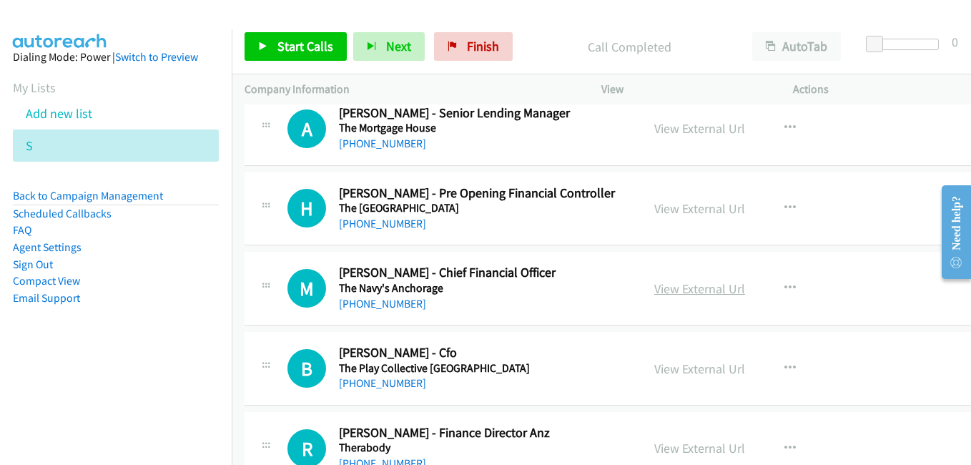
click at [690, 288] on link "View External Url" at bounding box center [699, 288] width 91 height 16
click at [686, 370] on link "View External Url" at bounding box center [699, 368] width 91 height 16
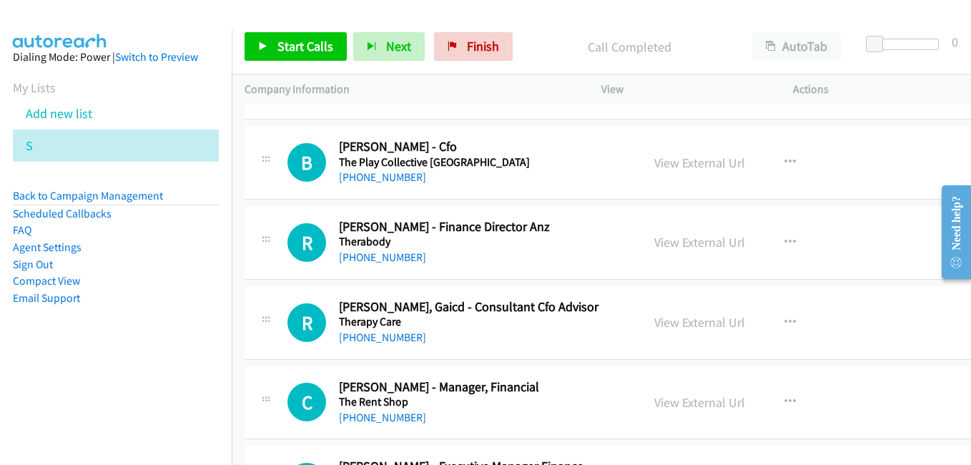
scroll to position [12936, 0]
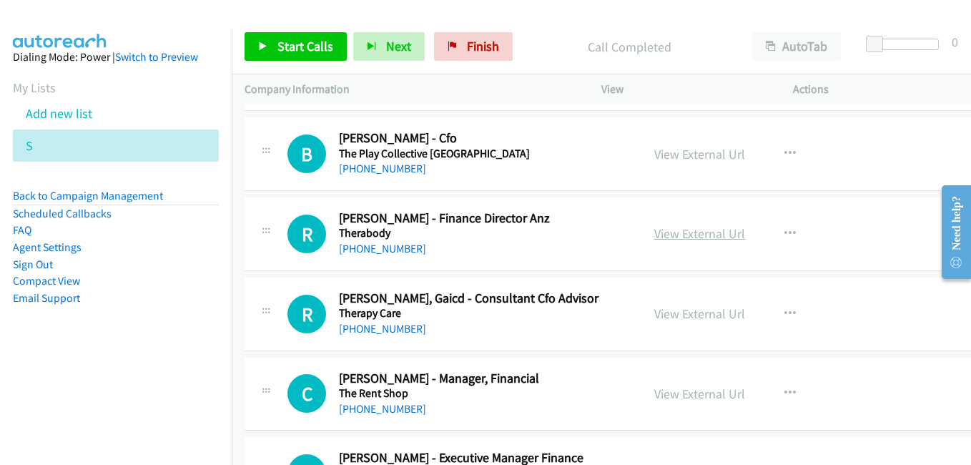
click at [670, 232] on link "View External Url" at bounding box center [699, 233] width 91 height 16
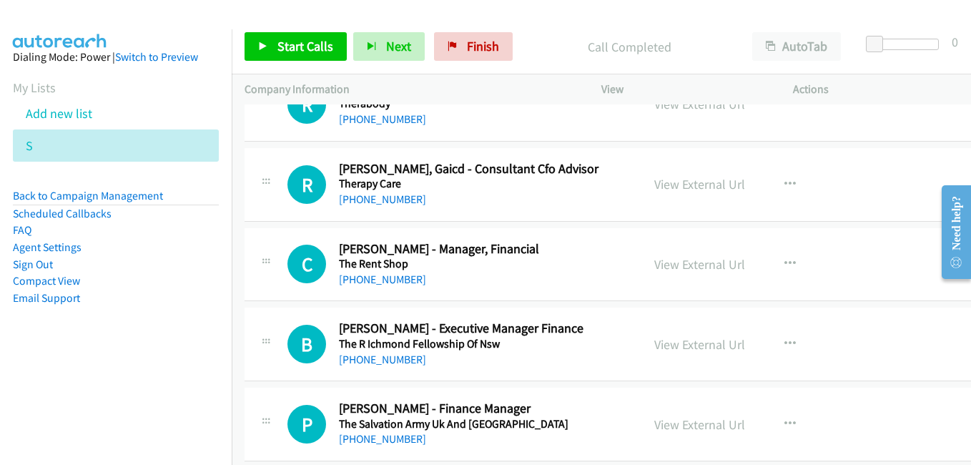
scroll to position [13079, 0]
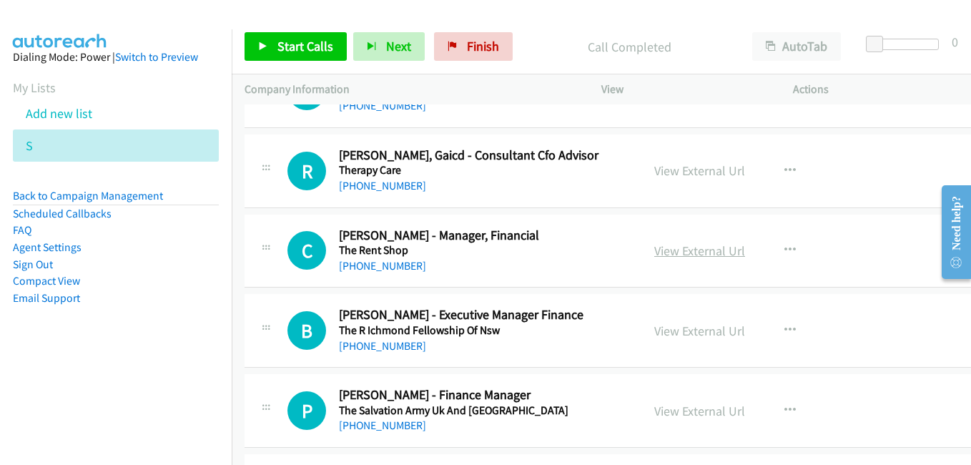
click at [678, 251] on link "View External Url" at bounding box center [699, 250] width 91 height 16
click at [692, 329] on link "View External Url" at bounding box center [699, 330] width 91 height 16
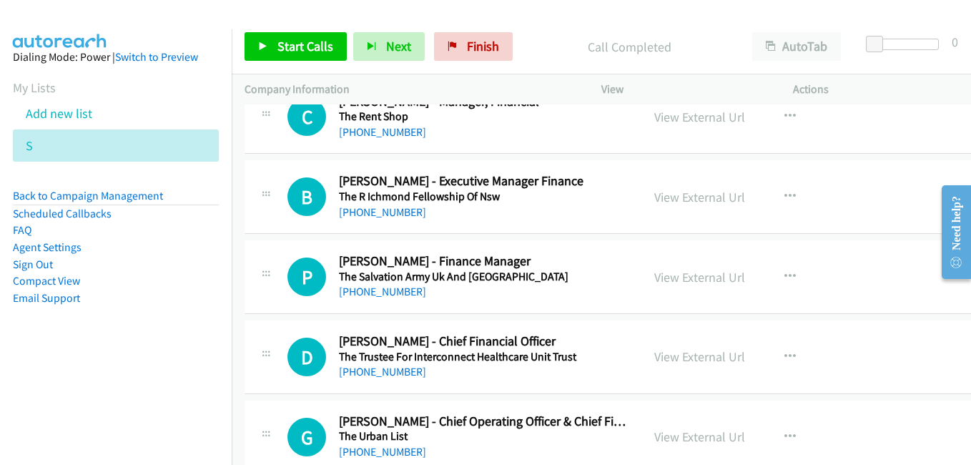
scroll to position [13222, 0]
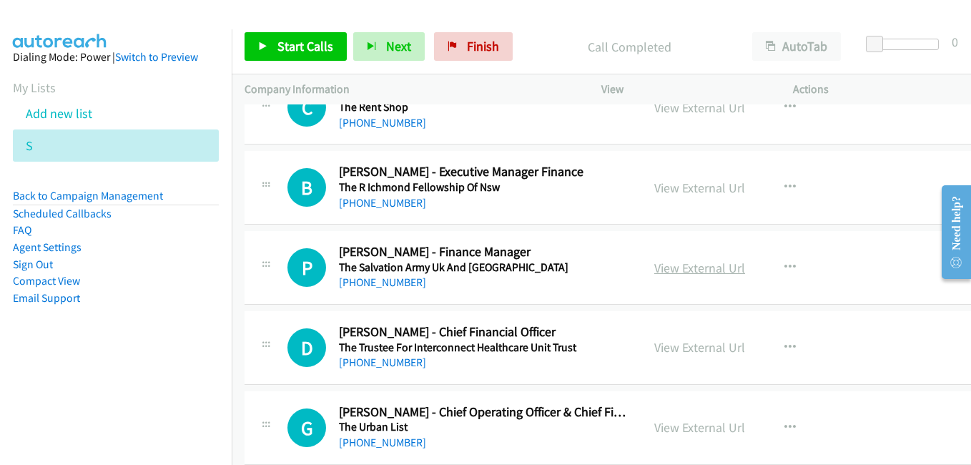
click at [665, 263] on link "View External Url" at bounding box center [699, 267] width 91 height 16
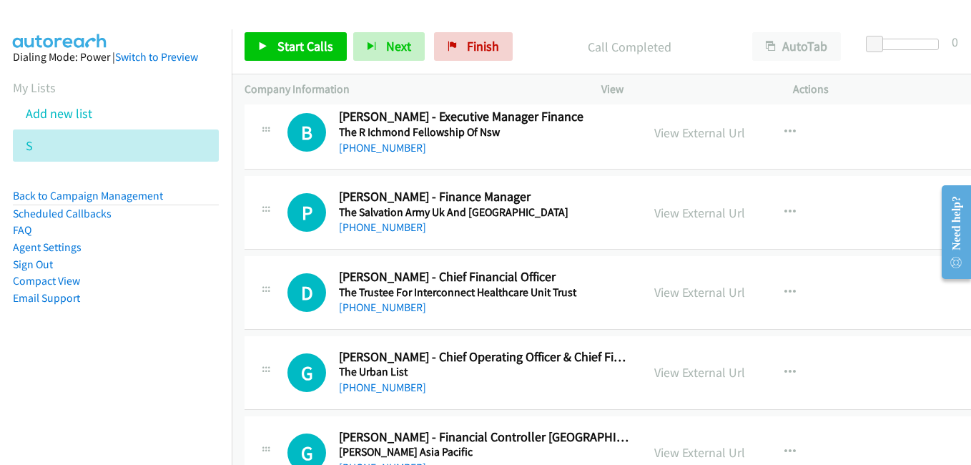
scroll to position [13293, 0]
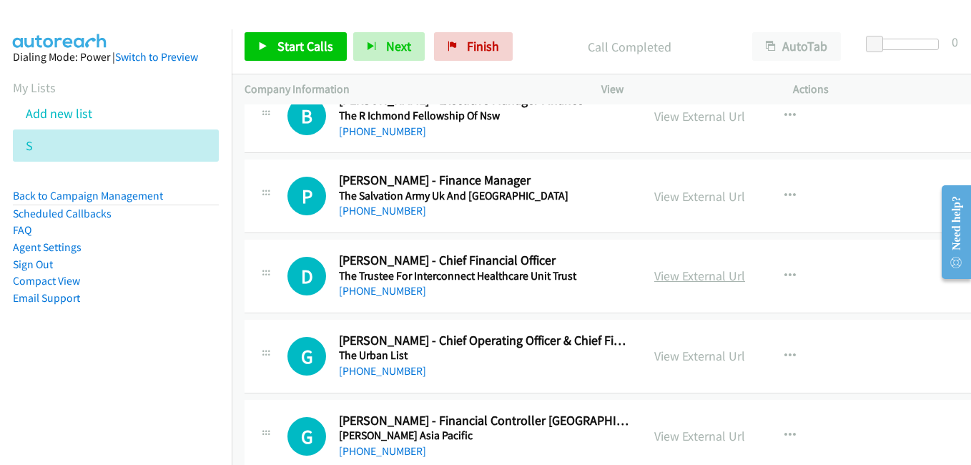
click at [673, 273] on link "View External Url" at bounding box center [699, 275] width 91 height 16
